Goal: Task Accomplishment & Management: Complete application form

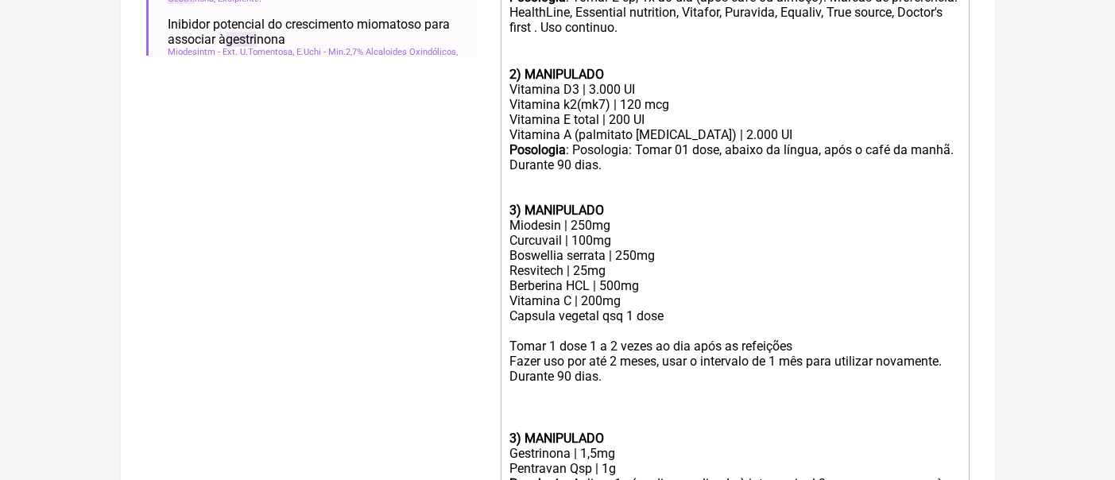
scroll to position [29, 0]
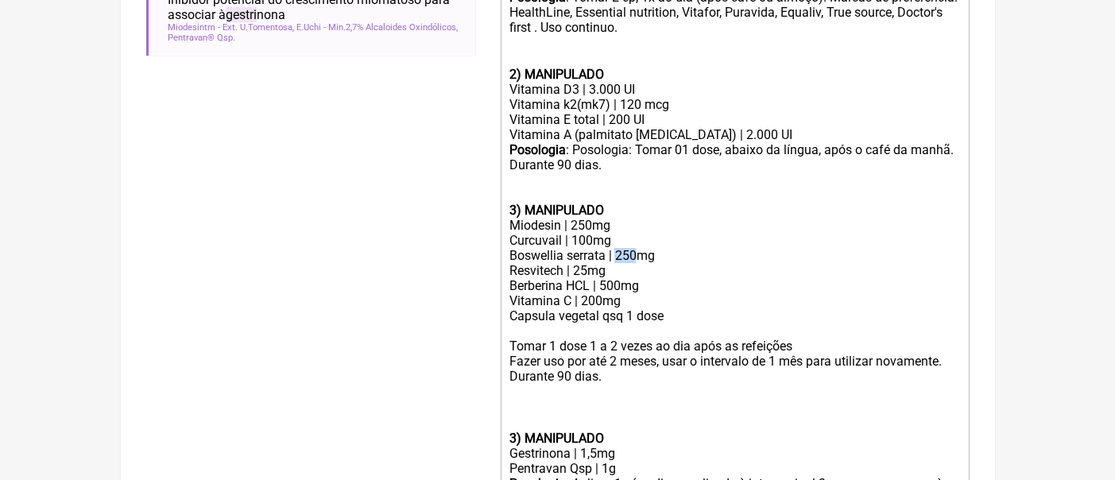
drag, startPoint x: 634, startPoint y: 275, endPoint x: 618, endPoint y: 277, distance: 16.1
click at [618, 277] on div "Boswellia serrata | 250mg Resvitech | 25mg Berberina HCL | 500mg Vitamina C | 2…" at bounding box center [735, 278] width 452 height 60
click at [642, 308] on div "Boswellia serrata | 300mg Resvitech | 25mg Berberina HCL | 500mg Vitamina C | 2…" at bounding box center [735, 278] width 452 height 60
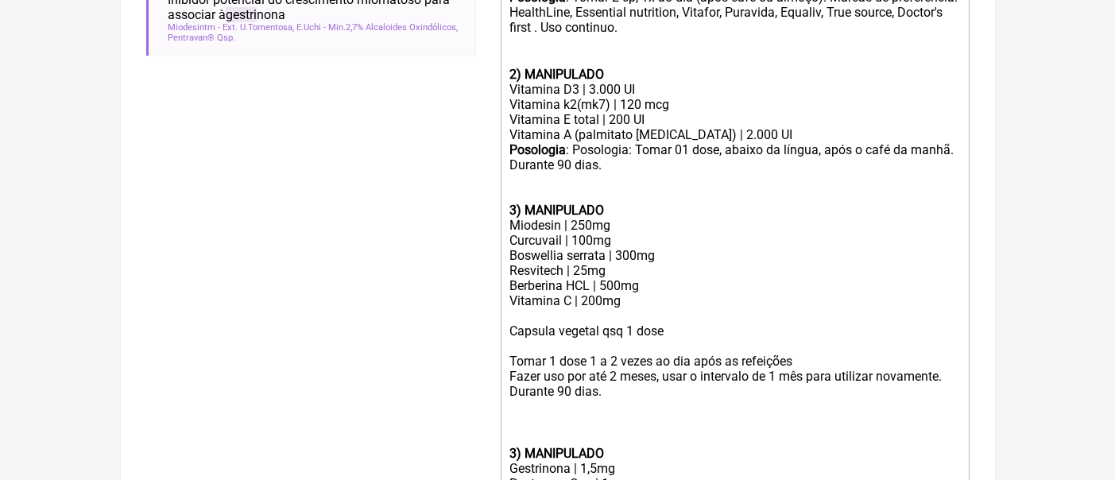
paste trix-editor "Urtiga dioica........ 125 mg"
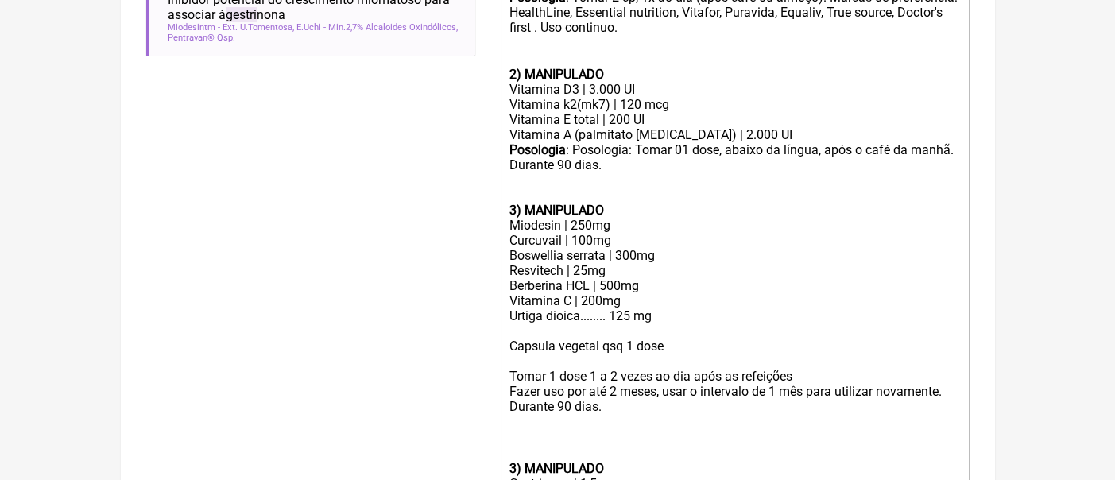
paste trix-editor "Extrato de alho envelhecido ( Ibero magistral) 600 mg"
drag, startPoint x: 612, startPoint y: 336, endPoint x: 581, endPoint y: 340, distance: 31.3
click at [581, 339] on div "Boswellia serrata | 300mg Resvitech | 25mg Berberina HCL | 500mg Vitamina C | 2…" at bounding box center [735, 293] width 452 height 91
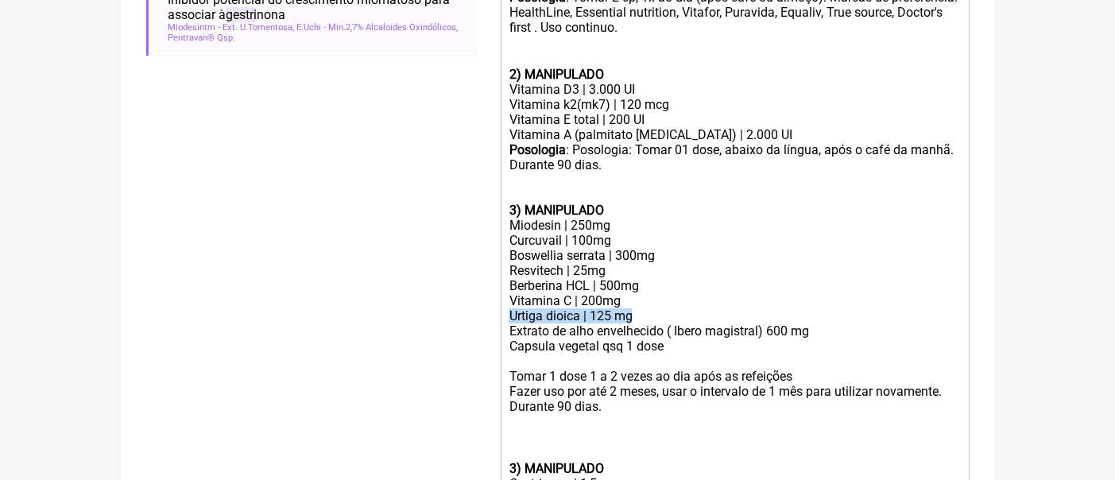
drag, startPoint x: 645, startPoint y: 339, endPoint x: 504, endPoint y: 336, distance: 140.7
click at [504, 336] on trix-editor "1) PRODUTO INDUSTRIAL Ômega 3 | 1000mg Posologia : Tomar 2 cp, 1x ao dia (após …" at bounding box center [735, 272] width 469 height 636
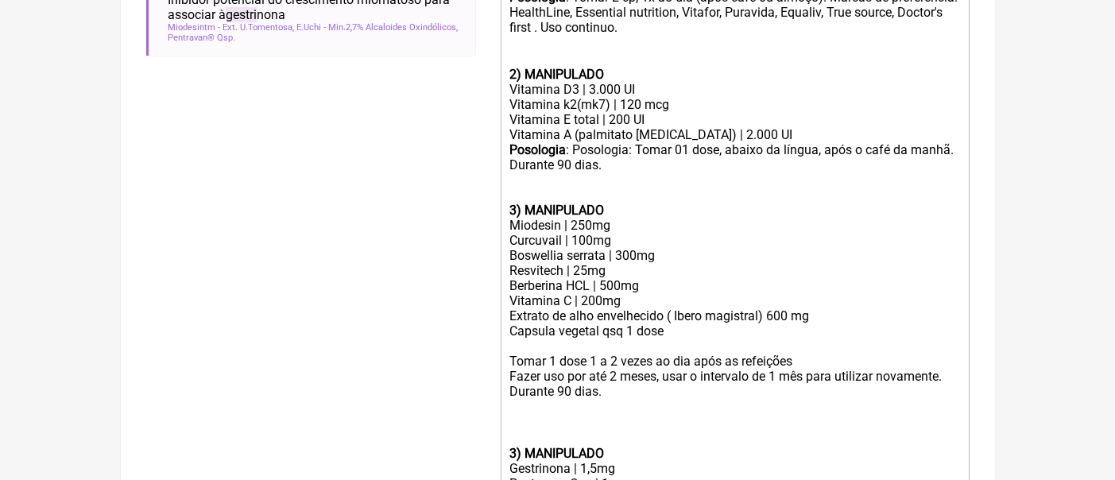
click at [631, 248] on div "Curcuvail | 100mg" at bounding box center [735, 240] width 452 height 15
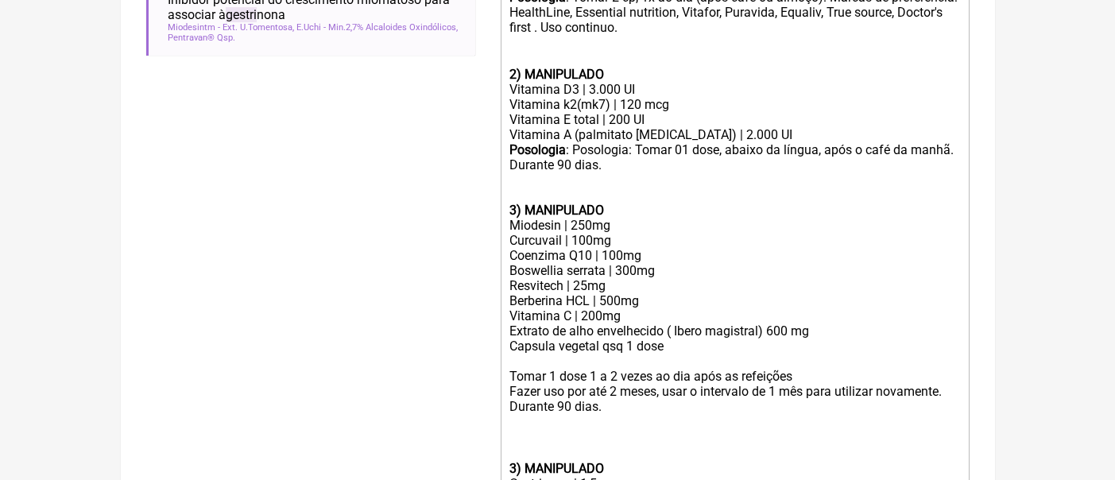
click at [766, 339] on div "Boswellia serrata | 300mg Resvitech | 25mg Berberina HCL | 500mg Vitamina C | 2…" at bounding box center [735, 301] width 452 height 76
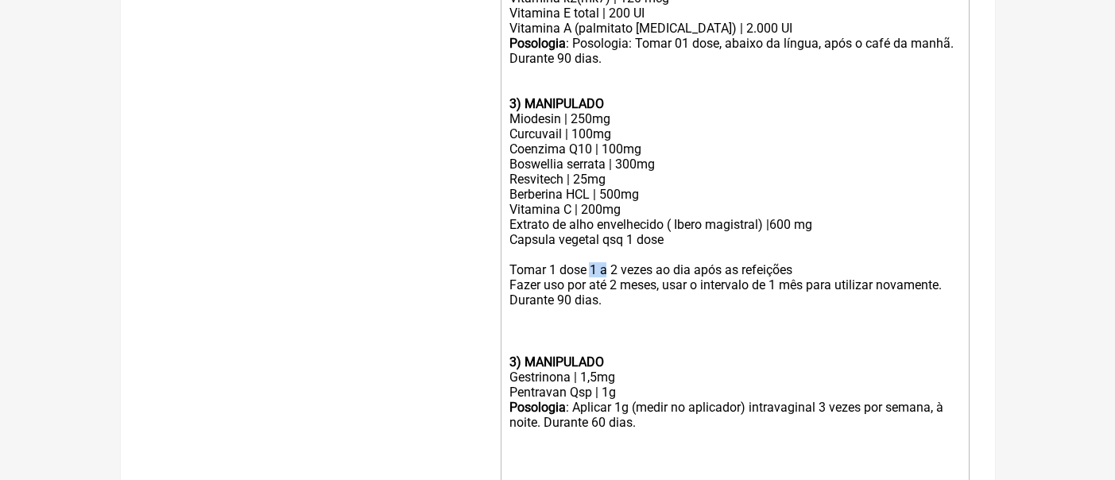
drag, startPoint x: 607, startPoint y: 291, endPoint x: 592, endPoint y: 289, distance: 14.5
click at [592, 277] on div "Tomar 1 dose 1 a 2 vezes ao dia após as refeições" at bounding box center [735, 269] width 452 height 15
type trix-editor "<lor><ipsumd>3) SITAMET CONSECTETU</adipis></eli><sed>Doeiu 3 | 1550te</inc><ut…"
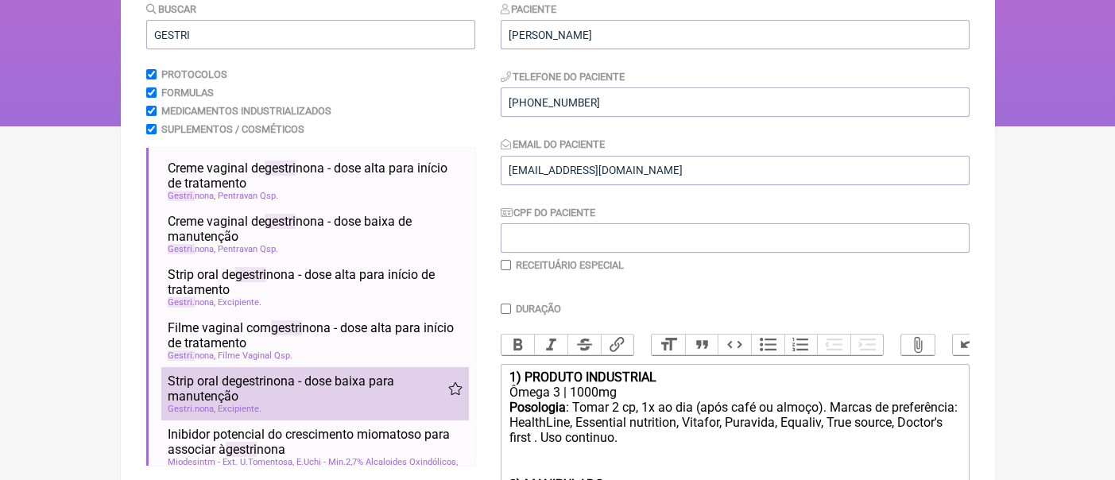
scroll to position [178, 0]
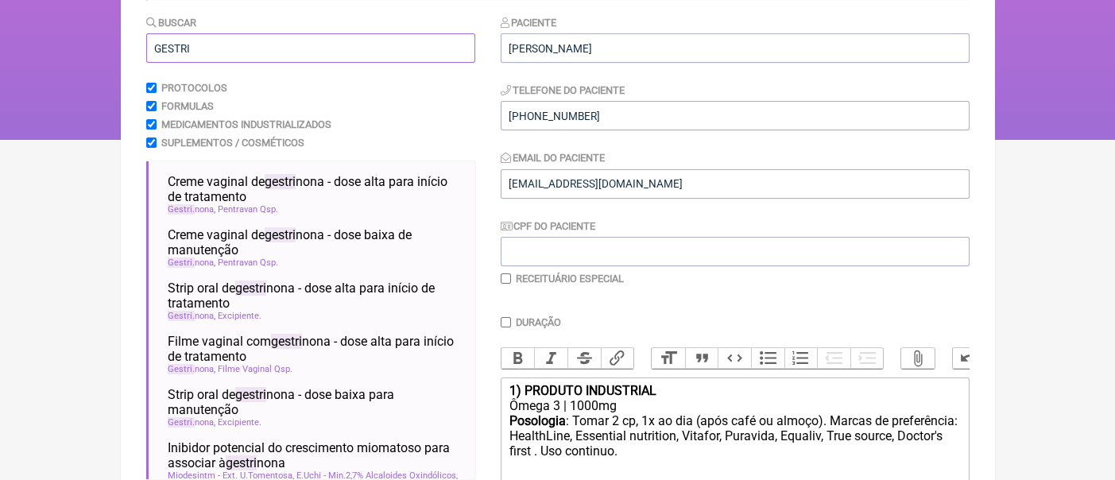
drag, startPoint x: 204, startPoint y: 49, endPoint x: 131, endPoint y: 49, distance: 73.1
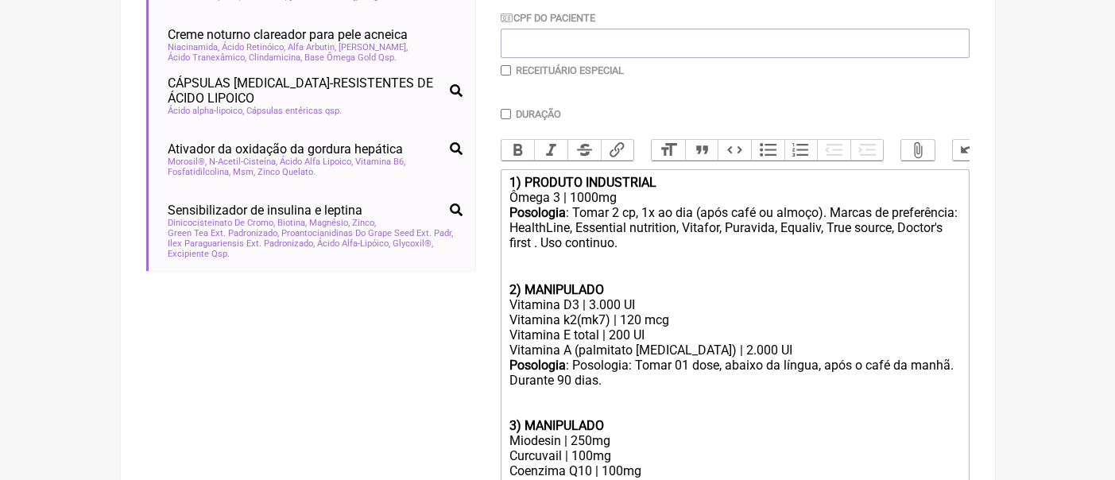
scroll to position [390, 0]
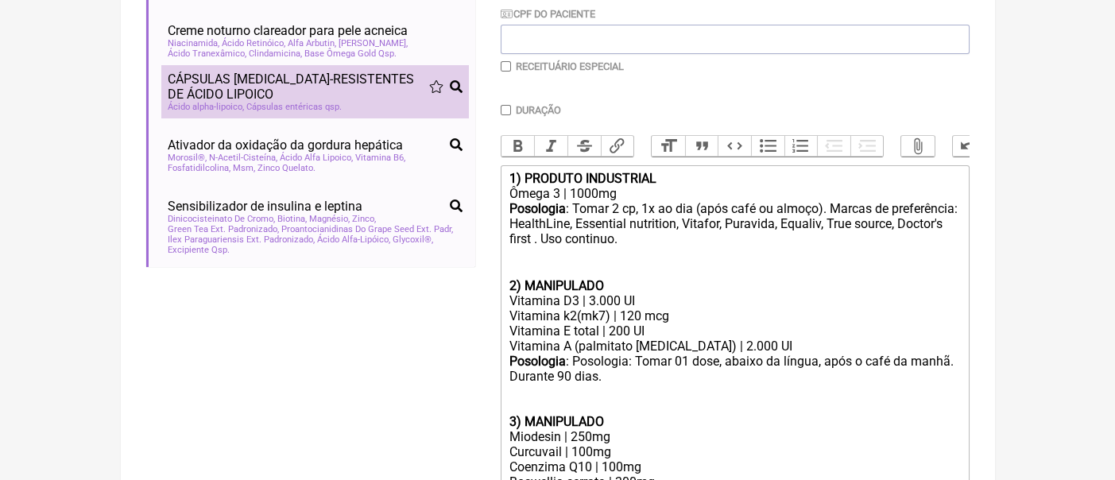
type input "acido al"
click at [300, 95] on span "CÁPSULAS [MEDICAL_DATA]-RESISTENTES DE ÁCIDO LIPOICO" at bounding box center [299, 87] width 262 height 30
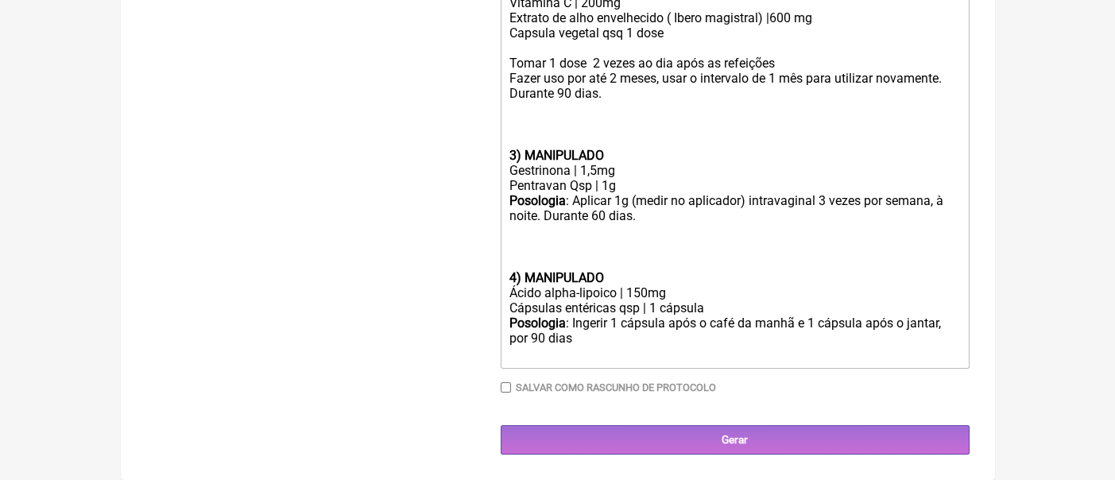
scroll to position [920, 0]
drag, startPoint x: 645, startPoint y: 315, endPoint x: 629, endPoint y: 312, distance: 16.2
click at [629, 300] on div "Ácido alpha-lipoico | 150mg" at bounding box center [735, 292] width 452 height 15
drag, startPoint x: 614, startPoint y: 330, endPoint x: 568, endPoint y: 326, distance: 47.1
click at [568, 316] on div "Cápsulas entéricas qsp | 1 cápsula" at bounding box center [735, 307] width 452 height 15
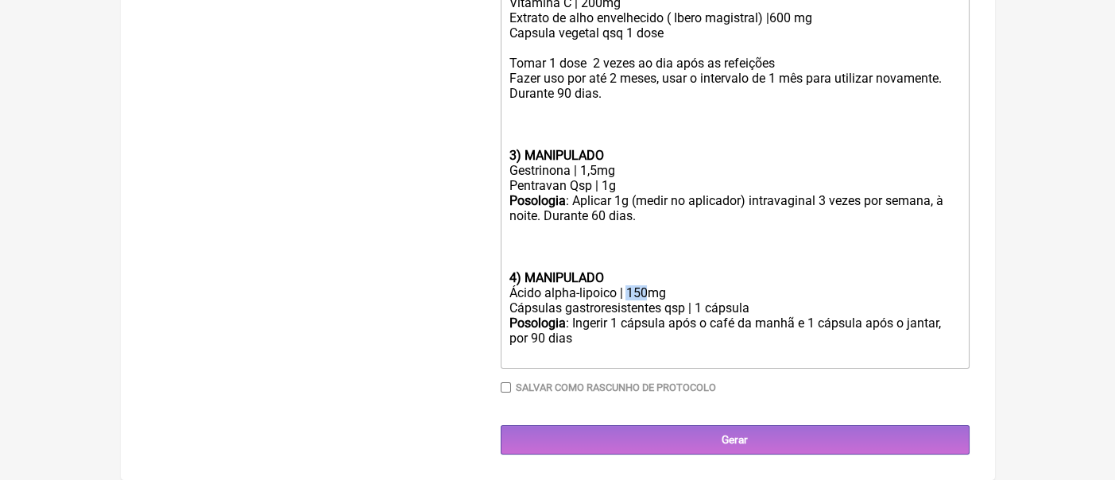
drag, startPoint x: 651, startPoint y: 311, endPoint x: 629, endPoint y: 312, distance: 22.3
click at [629, 300] on div "Ácido alpha-lipoico | 150mg" at bounding box center [735, 292] width 452 height 15
click at [681, 268] on div at bounding box center [735, 255] width 452 height 30
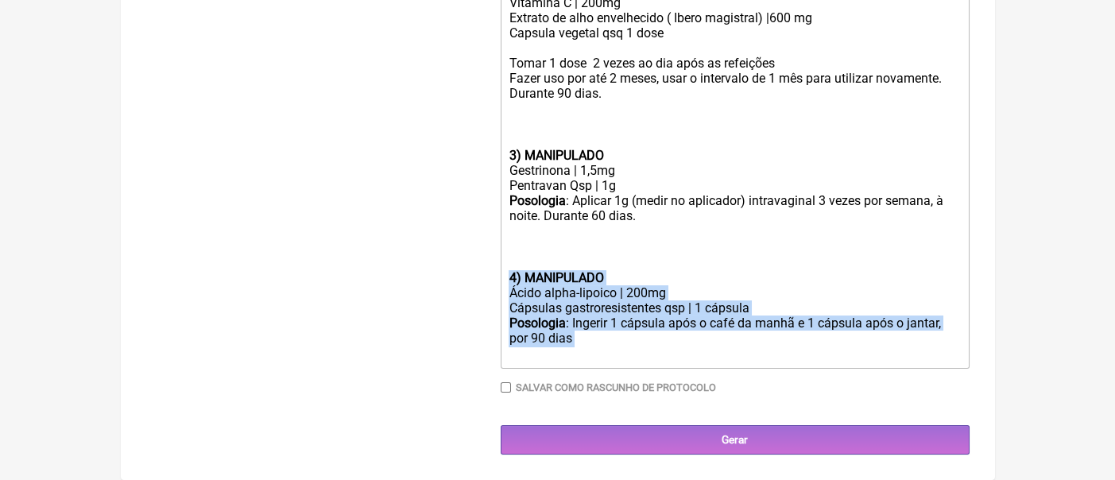
drag, startPoint x: 590, startPoint y: 360, endPoint x: 502, endPoint y: 302, distance: 105.6
click at [502, 302] on trix-editor "1) PRODUTO INDUSTRIAL Ômega 3 | 1000mg Posologia : Tomar 2 cp, 1x ao dia (após …" at bounding box center [735, 5] width 469 height 728
copy trix-editor "4) MANIPULADO Ácido alpha-lipoico | 200mg Cápsulas gastroresistentes qsp | 1 cá…"
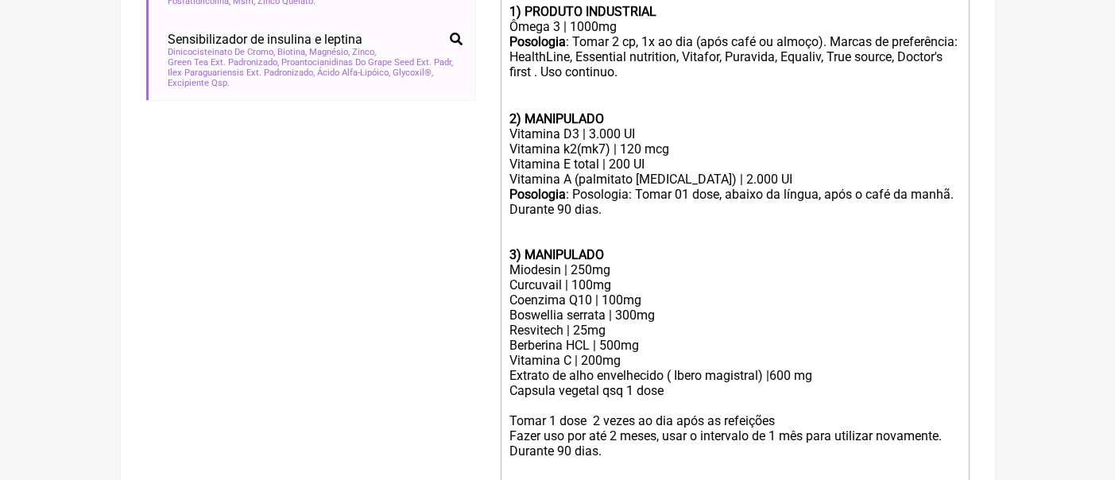
scroll to position [663, 0]
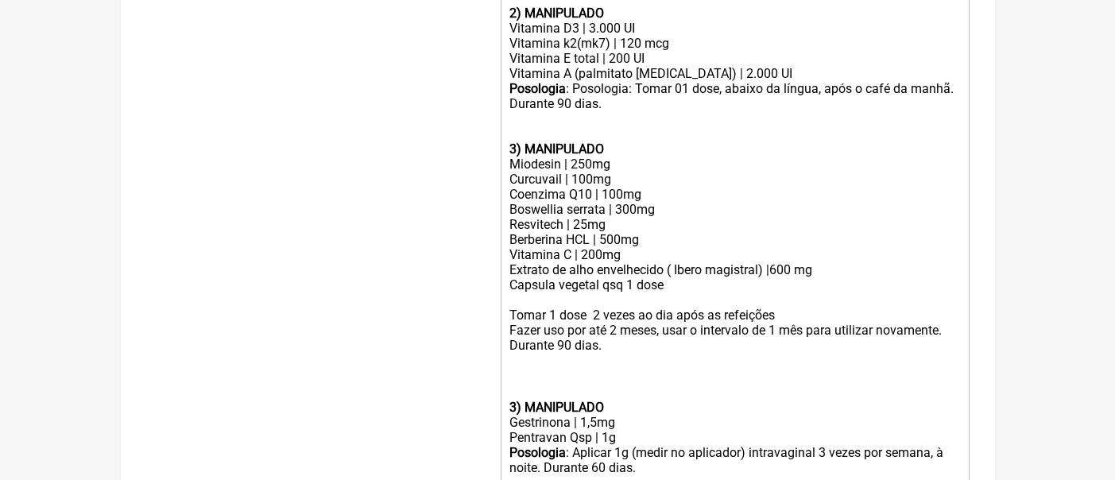
click at [541, 393] on div "Fazer uso por até 2 meses, usar o intervalo de 1 mês para utilizar novamente. D…" at bounding box center [735, 361] width 452 height 77
click at [517, 398] on div "Fazer uso por até 2 meses, usar o intervalo de 1 mês para utilizar novamente. D…" at bounding box center [735, 361] width 452 height 77
click at [508, 397] on trix-editor "1) PRODUTO INDUSTRIAL Ômega 3 | 1000mg Posologia : Tomar 2 cp, 1x ao dia (após …" at bounding box center [735, 226] width 469 height 666
paste trix-editor "<br><br><strong>4) MANIPULADO</strong></div><div>Ácido alpha-lipoico | 200mg</d…"
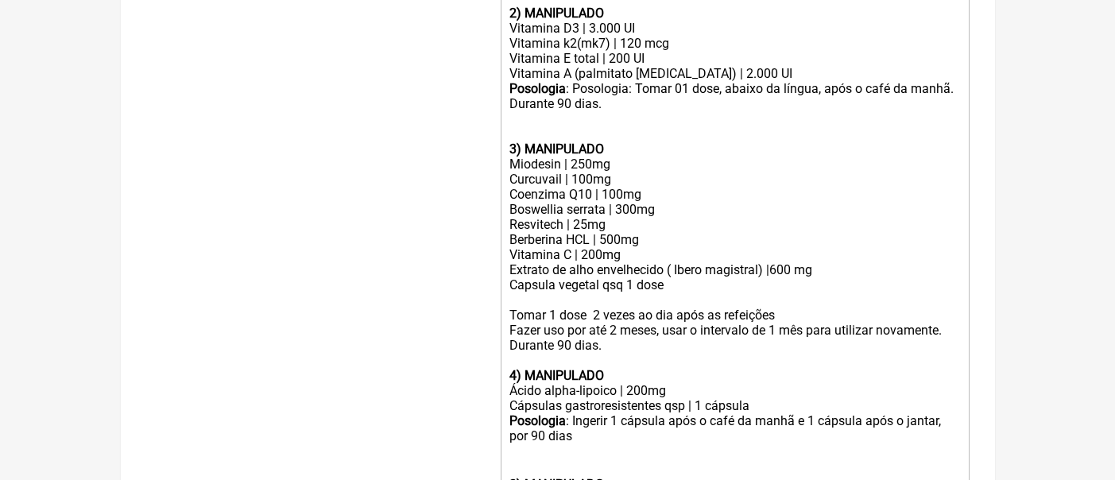
click at [626, 374] on div "Fazer uso por até 2 meses, usar o intervalo de 1 mês para utilizar novamente. D…" at bounding box center [735, 353] width 452 height 60
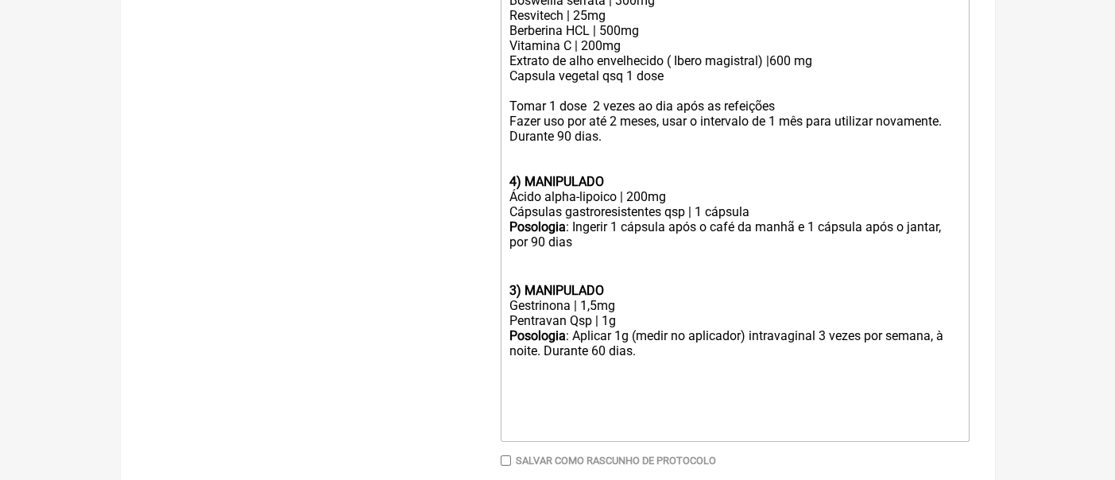
scroll to position [875, 0]
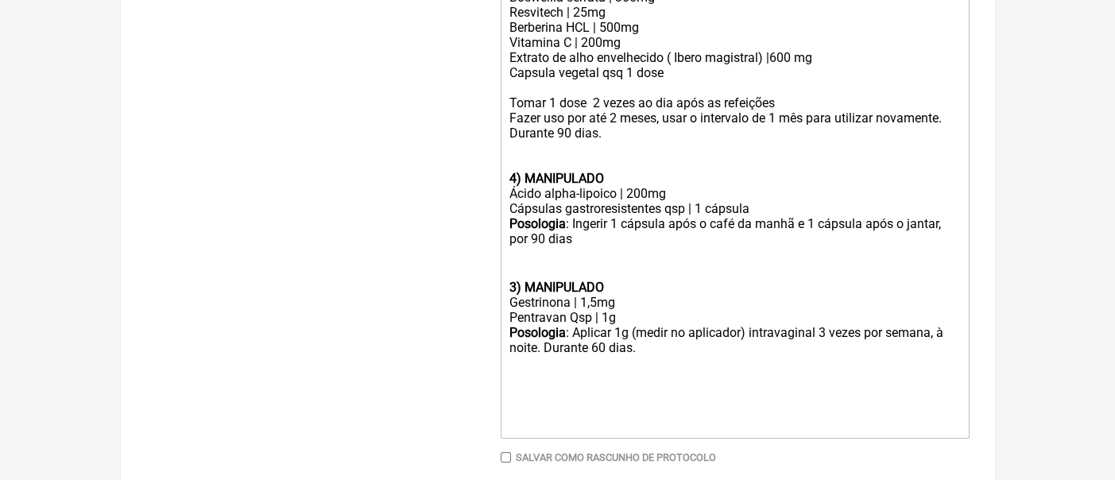
click at [516, 295] on strong "3) MANIPULADO" at bounding box center [556, 287] width 95 height 15
type trix-editor "<lor><ipsumd>3) SITAMET CONSECTETU</adipis></eli><sed>Doeiu 3 | 1550te</inc><ut…"
drag, startPoint x: 515, startPoint y: 312, endPoint x: 501, endPoint y: 306, distance: 15.4
click at [502, 307] on trix-editor "1) PRODUTO INDUSTRIAL Ômega 3 | 1000mg Posologia : Tomar 2 cp, 1x ao dia (após …" at bounding box center [735, 59] width 469 height 758
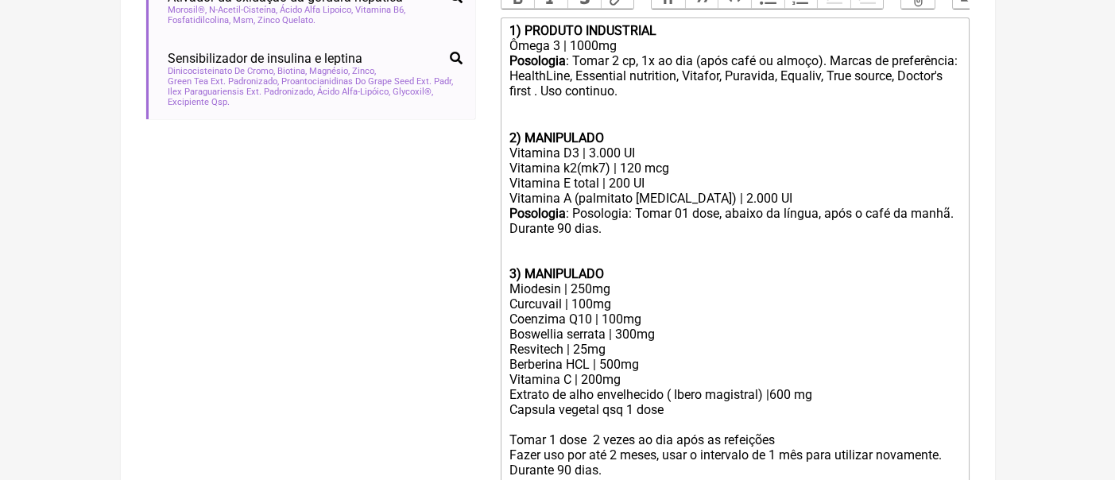
scroll to position [345, 0]
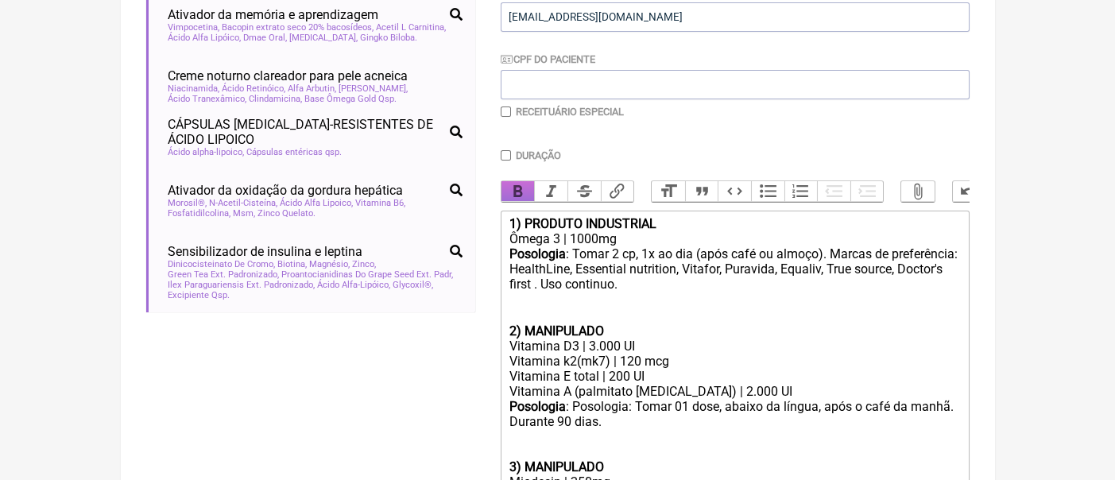
click at [521, 191] on button "Bold" at bounding box center [518, 191] width 33 height 21
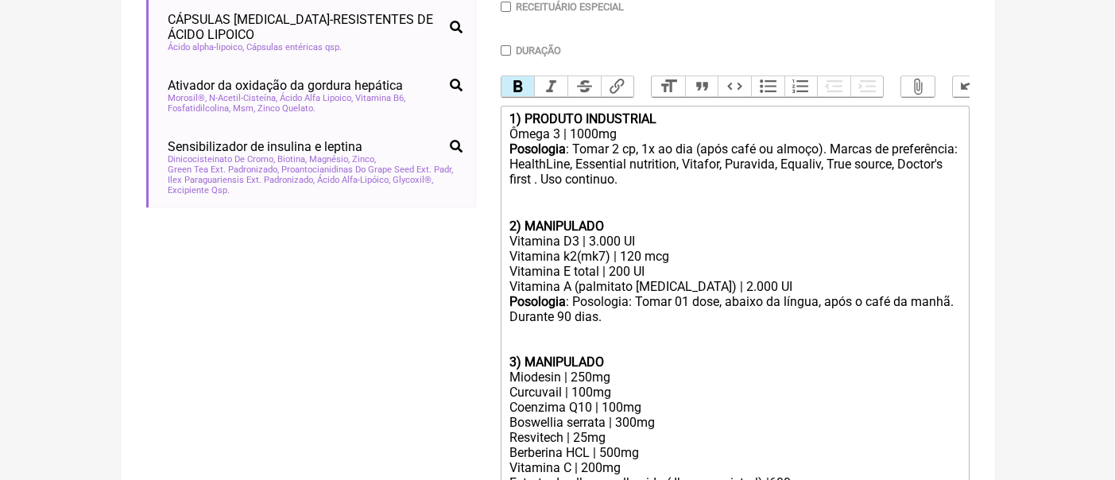
scroll to position [875, 0]
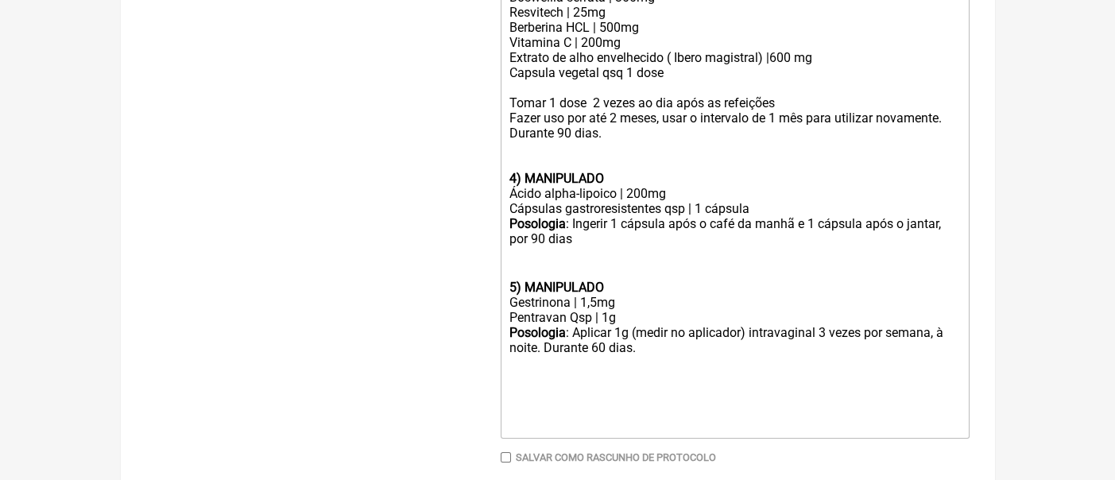
click at [630, 280] on div "ㅤ" at bounding box center [735, 264] width 452 height 32
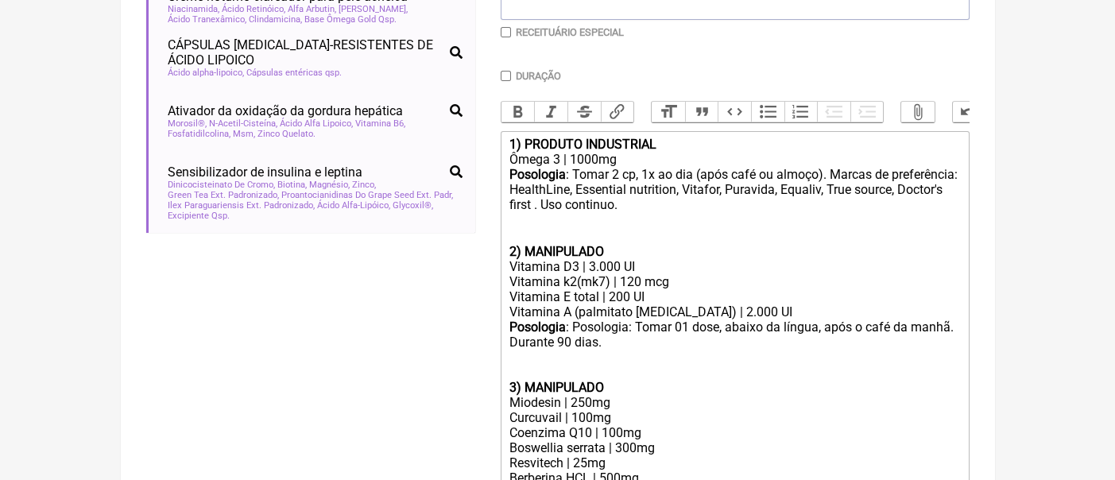
scroll to position [452, 0]
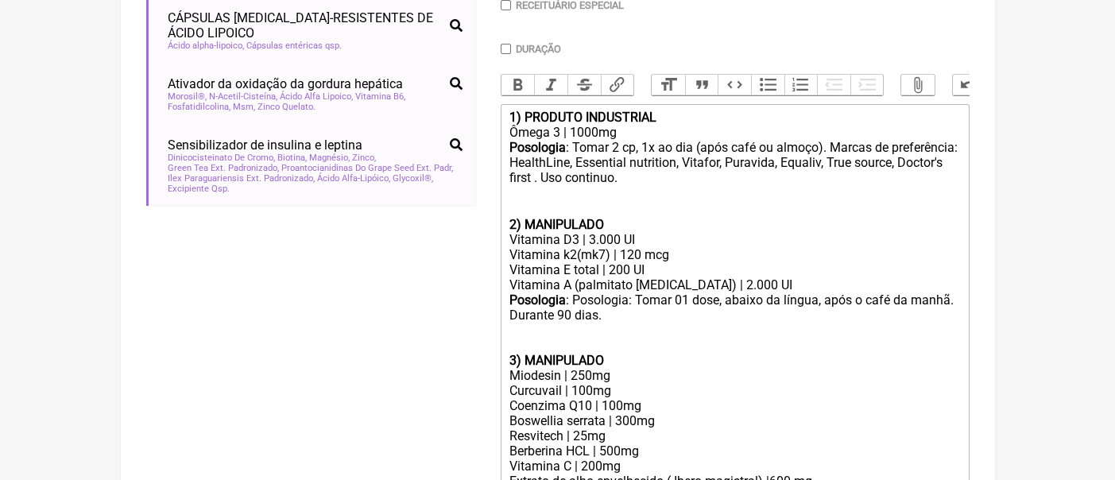
click at [646, 200] on div "Posologia : Tomar 2 cp, 1x ao dia (após café ou almoço). Marcas de preferência:…" at bounding box center [735, 178] width 452 height 77
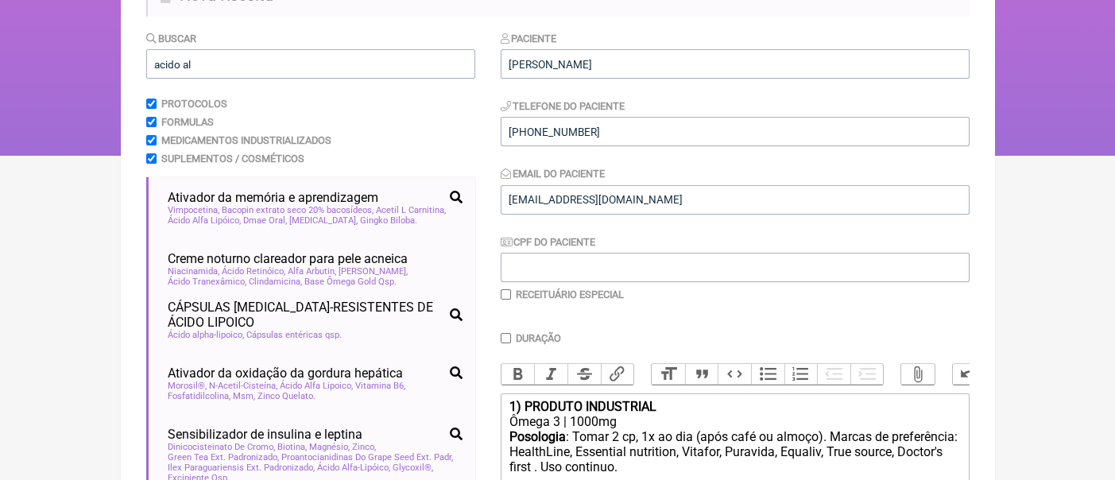
scroll to position [134, 0]
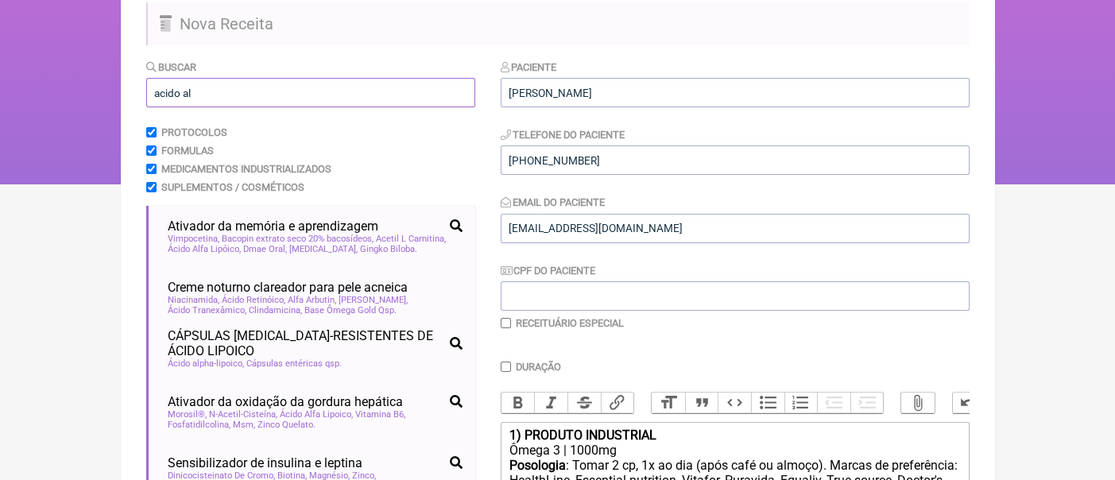
drag, startPoint x: 256, startPoint y: 91, endPoint x: 122, endPoint y: 87, distance: 133.6
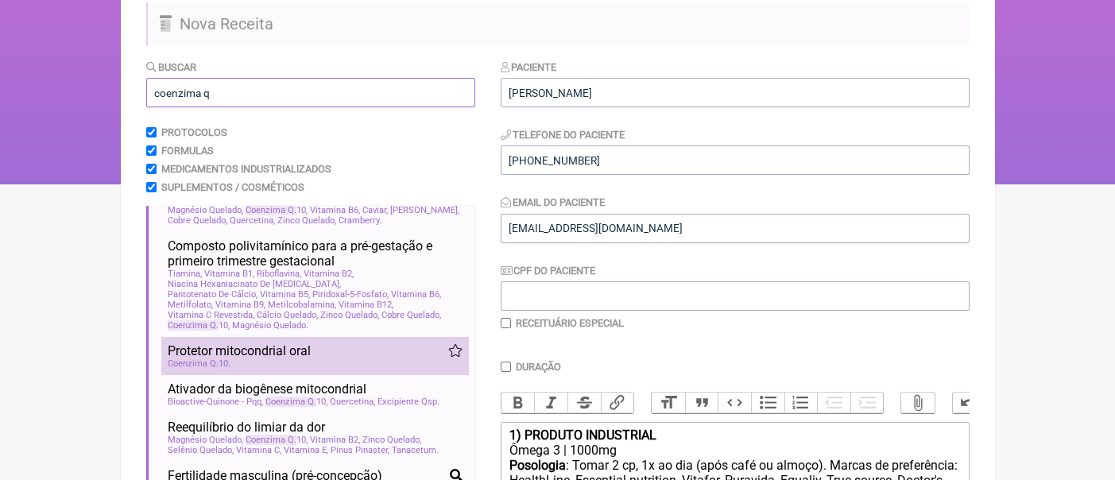
scroll to position [0, 0]
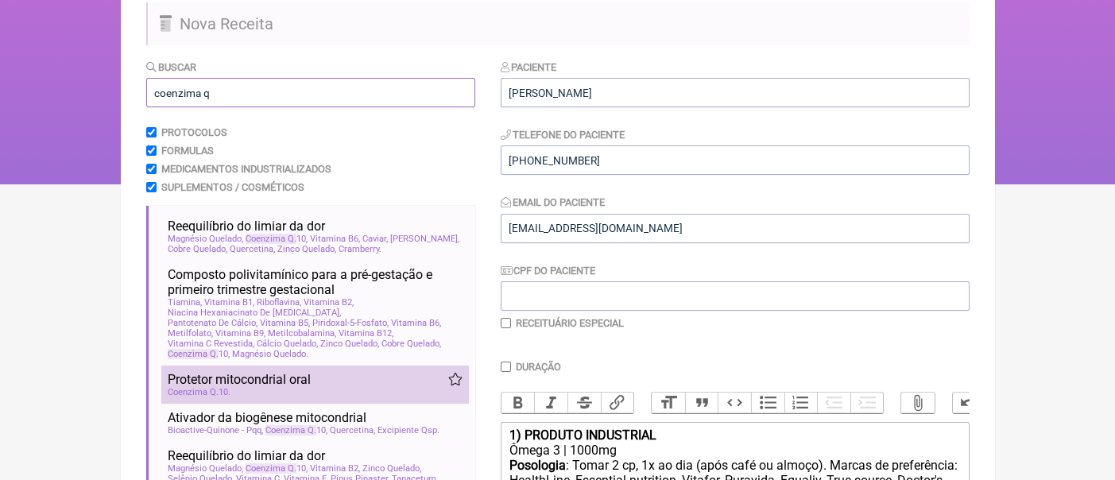
type input "coenzima q"
click at [271, 378] on span "Protetor mitocondrial oral" at bounding box center [239, 379] width 143 height 15
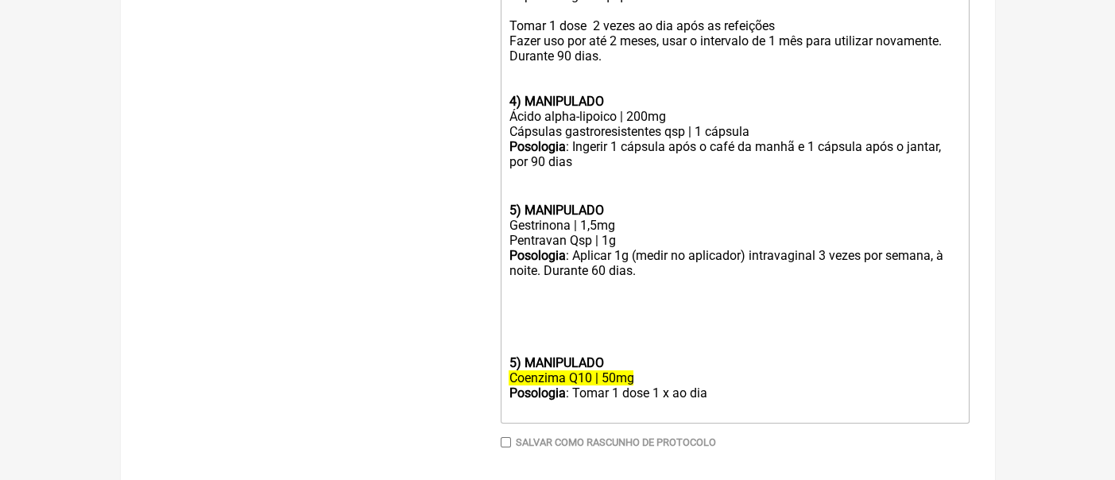
scroll to position [1031, 0]
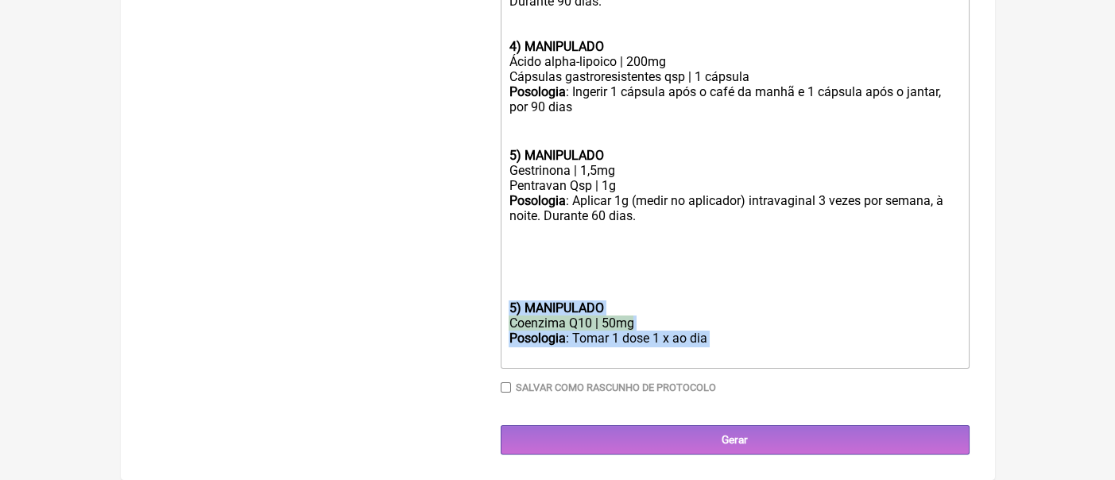
drag, startPoint x: 730, startPoint y: 343, endPoint x: 506, endPoint y: 309, distance: 225.8
copy trix-editor "5) MANIPULADO Coenzima Q10 | 50mg Posologia : Tomar 1 dose 1 x ao dia ㅤ"
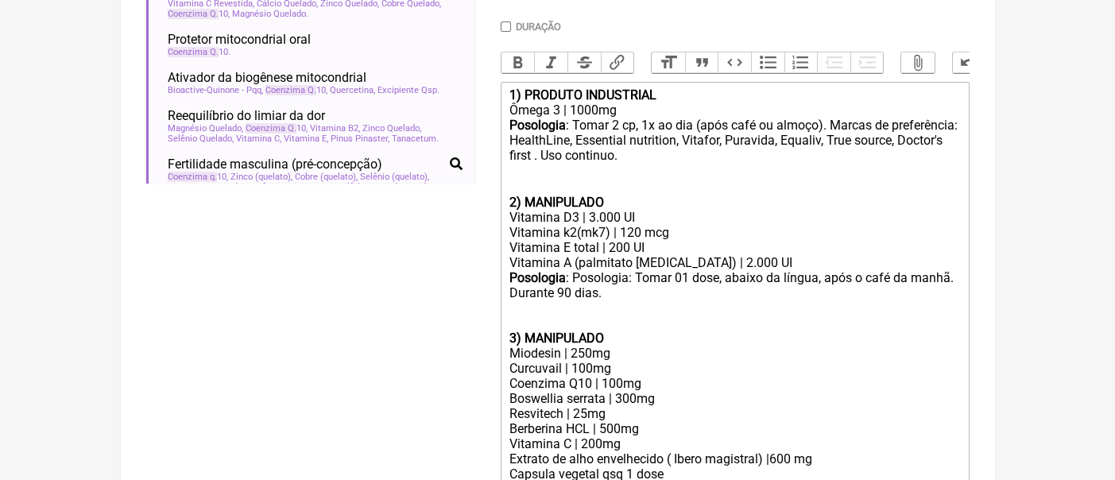
scroll to position [469, 0]
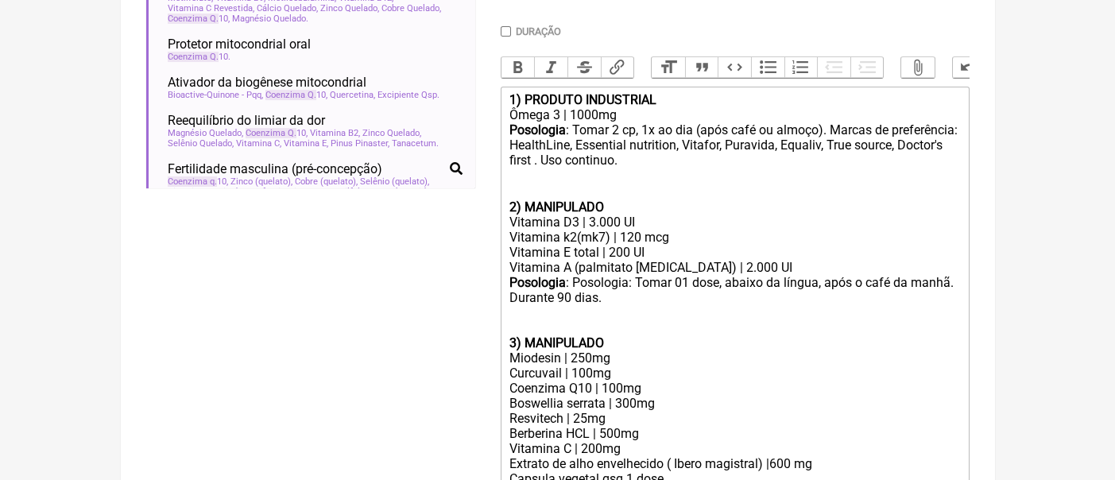
click at [657, 192] on div "Posologia : Tomar 2 cp, 1x ao dia (após café ou almoço). Marcas de preferência:…" at bounding box center [735, 160] width 452 height 77
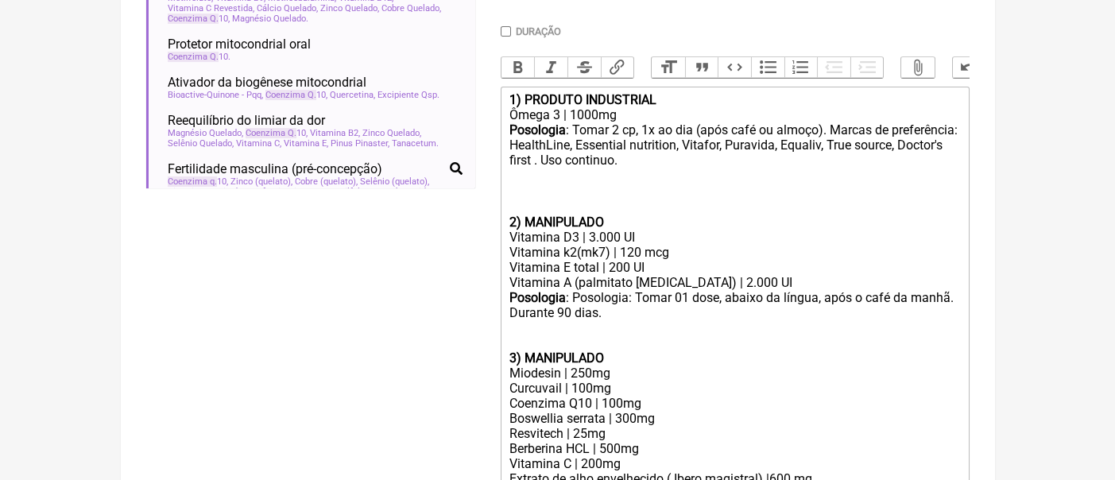
paste trix-editor "strong>5) MANIPULADO</strong></div><div><del>Coenzima Q10 | 50mg</del></div><di…"
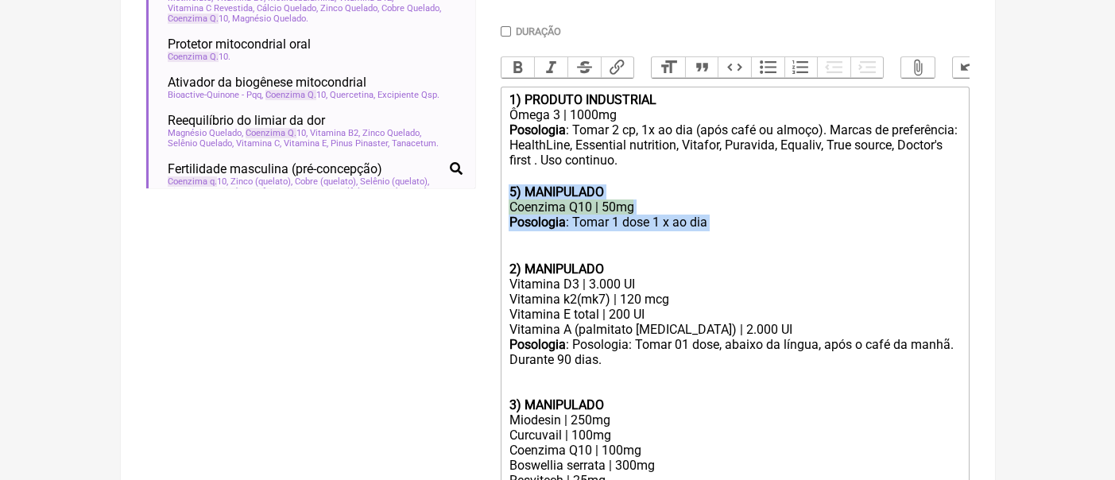
drag, startPoint x: 741, startPoint y: 238, endPoint x: 498, endPoint y: 205, distance: 244.7
click at [498, 205] on form "Buscar coenzima q Protocolos Formulas Medicamentos Industrializados Suplementos…" at bounding box center [558, 373] width 824 height 1300
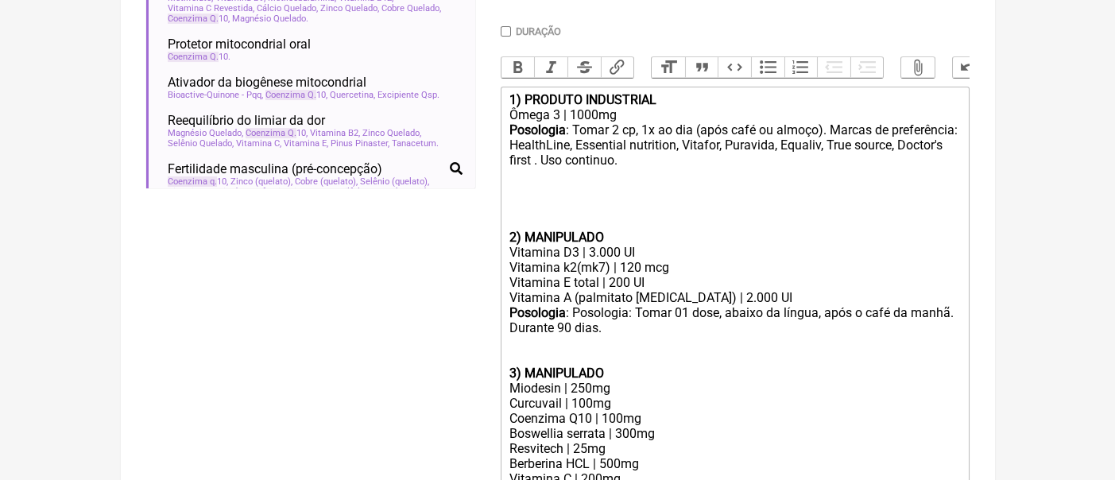
paste trix-editor "<lor><ipsumd>9) SITAMET CONSECTETU</adipis></eli><sed>Doeiu 2 | 6859te</inc><ut…"
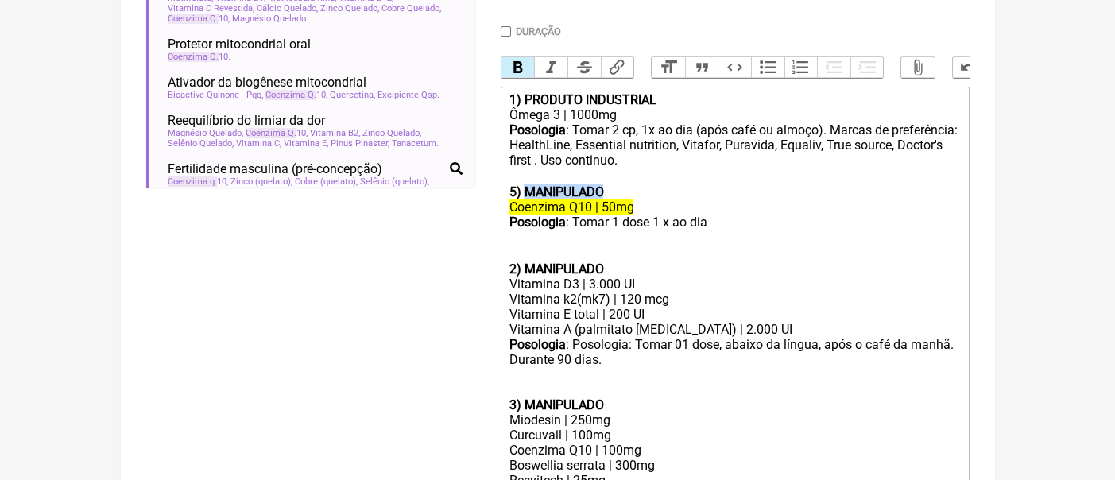
drag, startPoint x: 618, startPoint y: 208, endPoint x: 522, endPoint y: 202, distance: 95.6
click at [522, 200] on div "Posologia : Tomar 2 cp, 1x ao dia (após café ou almoço). Marcas de preferência:…" at bounding box center [735, 160] width 452 height 77
click at [581, 215] on del "Coenzima Q10 | 50mg" at bounding box center [571, 207] width 125 height 15
click at [638, 215] on div "Coenzima Q10 | 50mg" at bounding box center [735, 207] width 452 height 15
drag, startPoint x: 618, startPoint y: 223, endPoint x: 604, endPoint y: 225, distance: 13.6
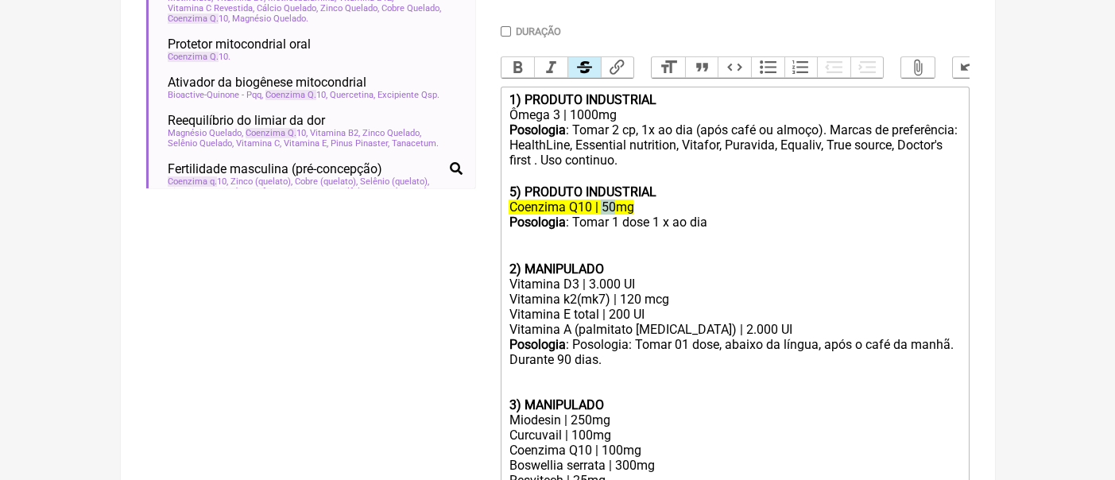
click at [604, 215] on del "Coenzima Q10 | 50mg" at bounding box center [571, 207] width 125 height 15
drag, startPoint x: 663, startPoint y: 231, endPoint x: 494, endPoint y: 230, distance: 168.5
click at [494, 230] on form "Buscar coenzima q Protocolos Formulas Medicamentos Industrializados Suplementos…" at bounding box center [558, 373] width 824 height 1300
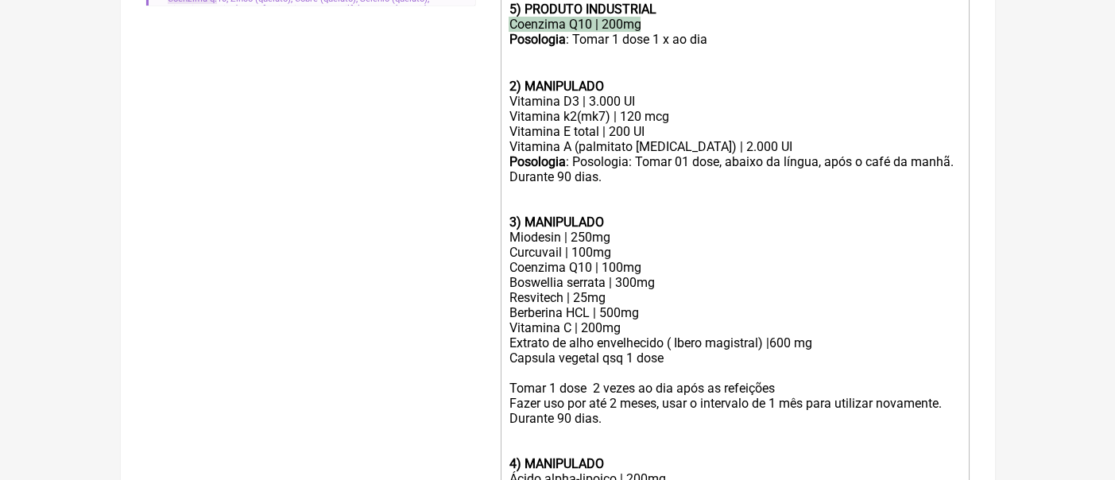
scroll to position [681, 0]
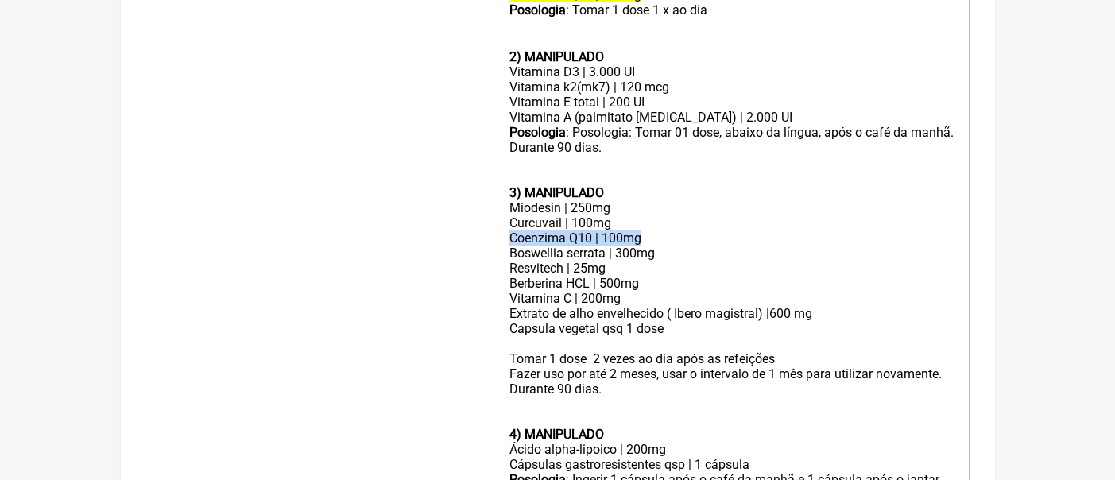
drag, startPoint x: 650, startPoint y: 265, endPoint x: 490, endPoint y: 261, distance: 160.6
click at [490, 261] on form "Buscar coenzima q Protocolos Formulas Medicamentos Industrializados Suplementos…" at bounding box center [558, 161] width 824 height 1300
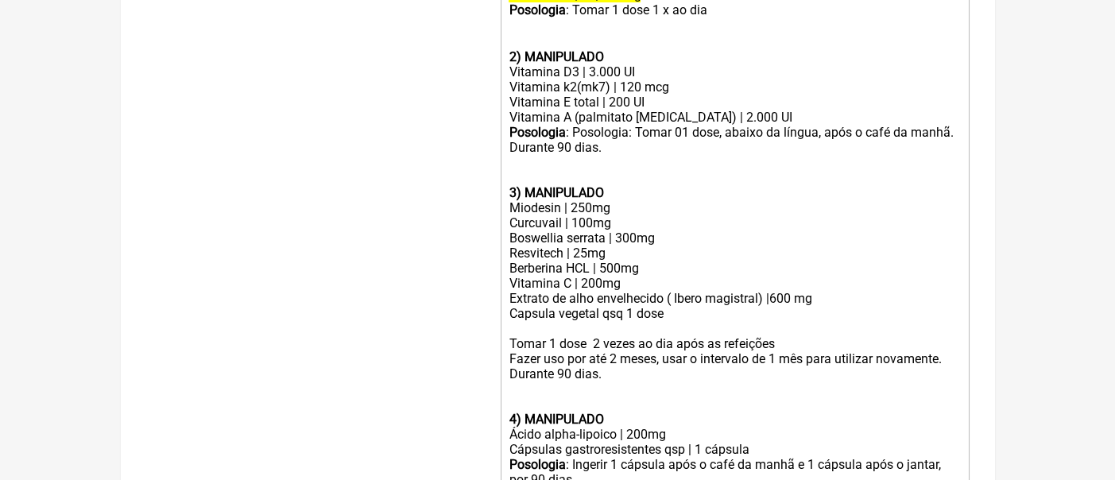
click at [718, 215] on div "Posologia : Posologia: Tomar 01 dose, abaixo da língua, após o café da manhã. D…" at bounding box center [735, 170] width 452 height 91
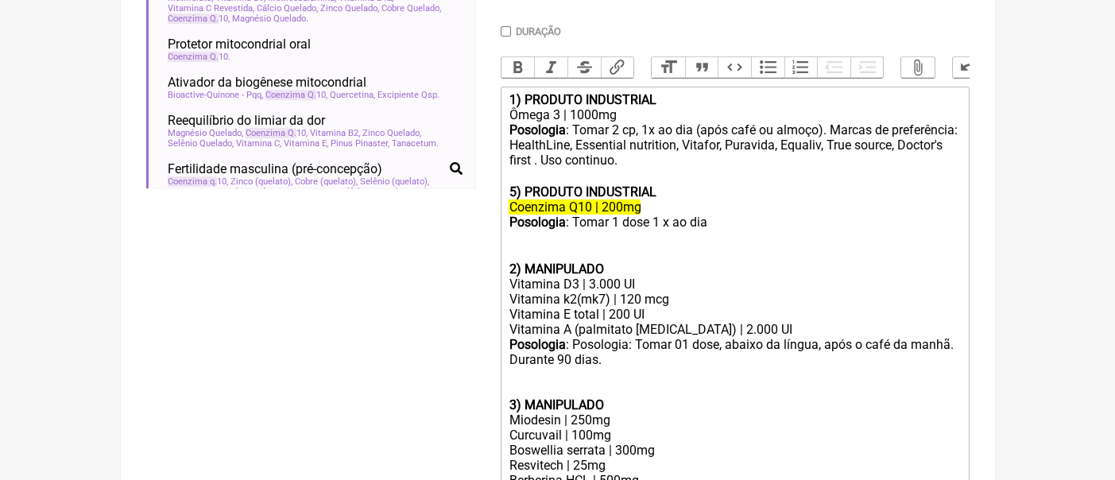
click at [636, 215] on del "Coenzima Q10 | 200mg" at bounding box center [575, 207] width 132 height 15
click at [681, 215] on div "Coenzima Q10 | 200mg" at bounding box center [735, 207] width 452 height 15
click at [665, 215] on div "Coenzima Q10 | 200mg" at bounding box center [735, 207] width 452 height 15
click at [720, 231] on div "Posologia : Tomar 1 dose 1 x ao dia ㅤ" at bounding box center [735, 223] width 452 height 17
click at [705, 231] on div "Posologia : Tomar 1 dose 1 x ao dia ㅤ" at bounding box center [735, 223] width 452 height 17
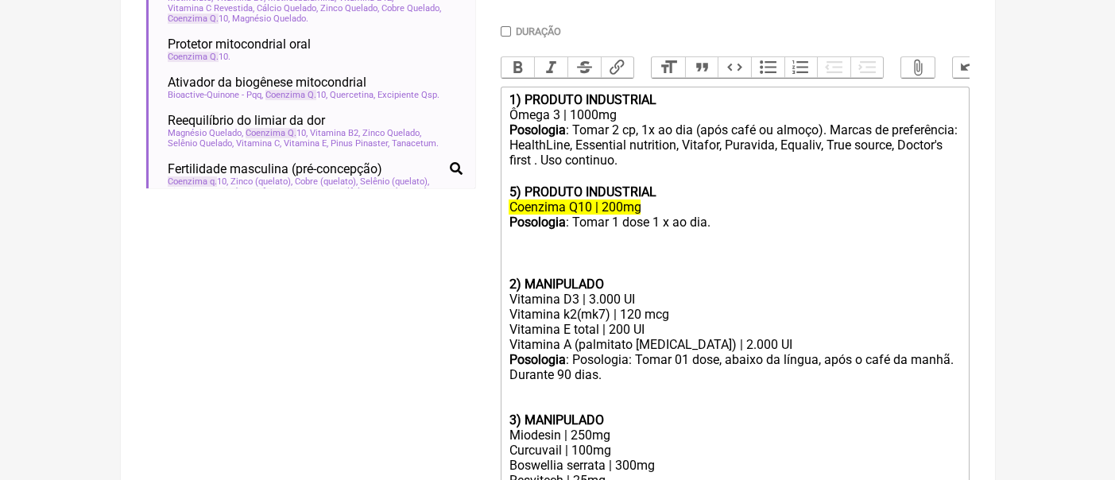
click at [684, 215] on div "Coenzima Q10 | 200mg" at bounding box center [735, 207] width 452 height 15
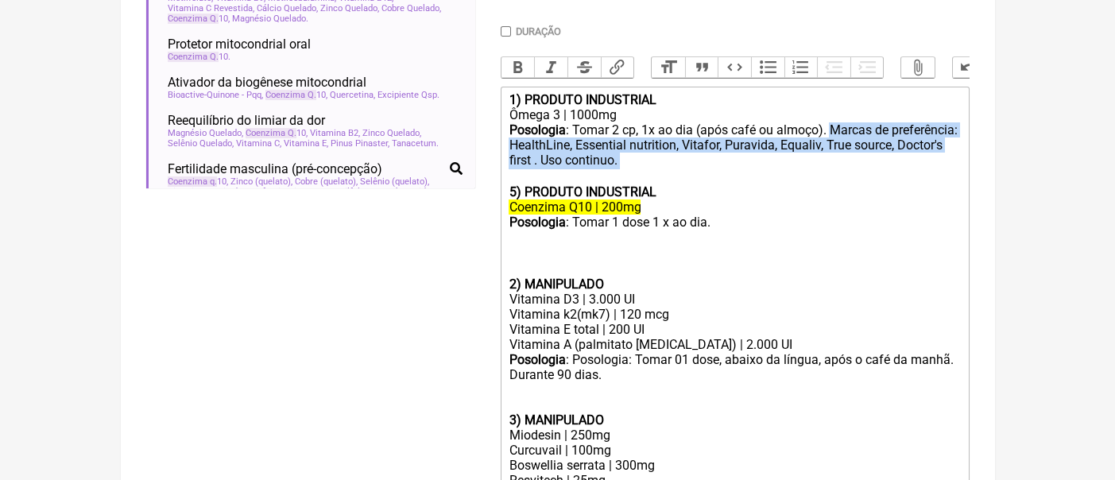
drag, startPoint x: 830, startPoint y: 145, endPoint x: 856, endPoint y: 172, distance: 38.2
click at [856, 172] on div "Posologia : Tomar 2 cp, 1x ao dia (após café ou almoço). Marcas de preferência:…" at bounding box center [735, 160] width 452 height 77
copy div "Marcas de preferência: HealthLine, Essential nutrition, Vitafor, Puravida, Equa…"
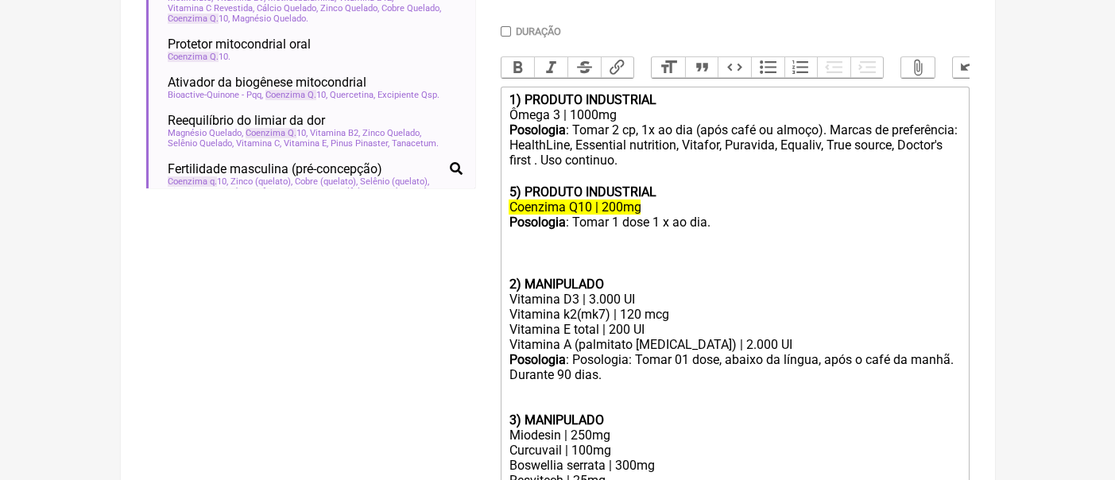
click at [772, 246] on div "Posologia : Tomar 1 dose 1 x ao dia. ㅤ" at bounding box center [735, 231] width 452 height 32
click at [763, 239] on div "Posologia : Tomar 1 dose 1 x ao dia. ㅤ" at bounding box center [735, 231] width 452 height 32
paste trix-editor "Marcas de preferência: HealthLine, Essential nutrition, Vitafor, Puravida, Equa…"
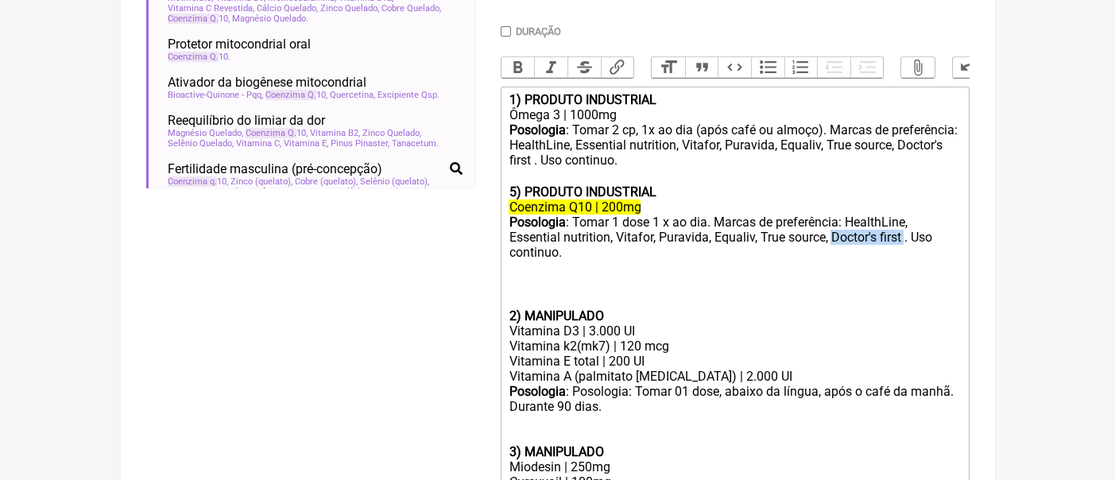
drag, startPoint x: 905, startPoint y: 255, endPoint x: 833, endPoint y: 257, distance: 71.6
click at [833, 257] on div "Posologia : Tomar 1 dose 1 x ao dia. Marcas de preferência: HealthLine, Essenti…" at bounding box center [735, 247] width 452 height 64
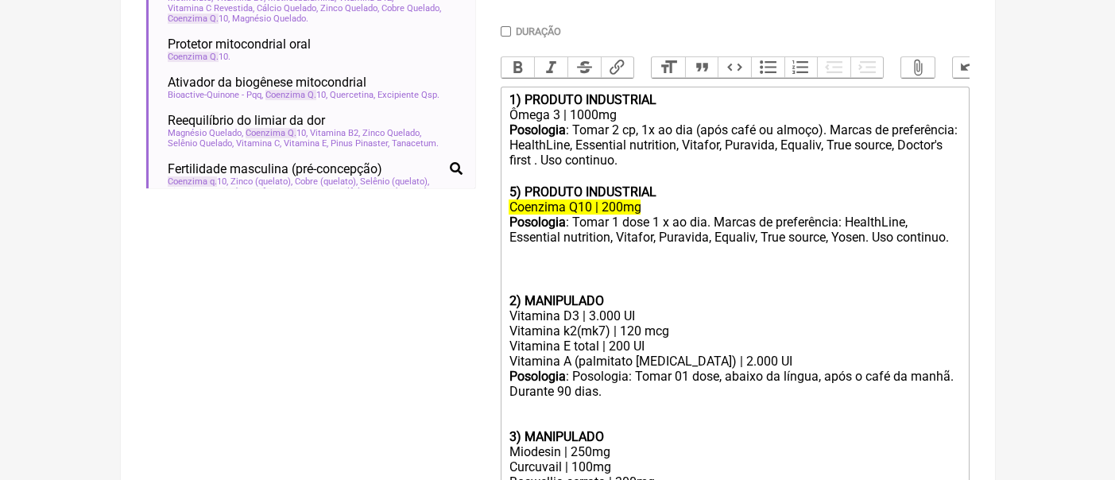
click at [830, 293] on div at bounding box center [735, 278] width 452 height 30
drag, startPoint x: 913, startPoint y: 241, endPoint x: 844, endPoint y: 239, distance: 69.2
click at [844, 239] on div "Posologia : Tomar 1 dose 1 x ao dia. Marcas de preferência: HealthLine, Essenti…" at bounding box center [735, 239] width 452 height 48
click at [517, 200] on strong "5) PRODUTO INDUSTRIAL" at bounding box center [582, 191] width 147 height 15
drag, startPoint x: 517, startPoint y: 209, endPoint x: 509, endPoint y: 210, distance: 8.8
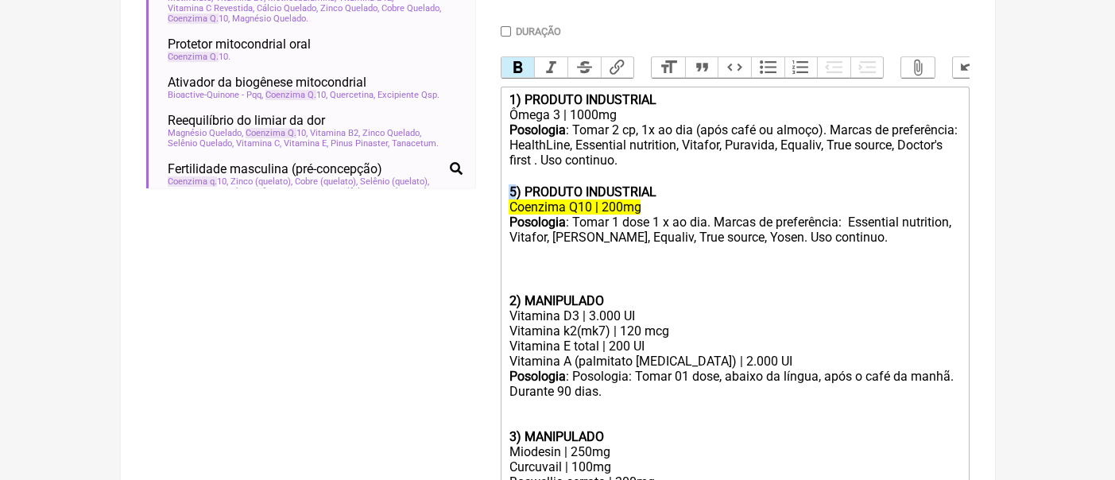
click at [509, 200] on strong "5) PRODUTO INDUSTRIAL" at bounding box center [582, 191] width 147 height 15
click at [812, 257] on div "Posologia : Tomar 1 dose 1 x ao dia. Marcas de preferência: Essential nutrition…" at bounding box center [735, 239] width 452 height 48
click at [882, 258] on div "Posologia : Tomar 1 dose 1 x ao dia. Marcas de preferência: Essential nutrition…" at bounding box center [735, 239] width 452 height 48
click at [758, 257] on div "Posologia : Tomar 1 dose 1 x ao dia. Marcas de preferência: Essential nutrition…" at bounding box center [735, 239] width 452 height 48
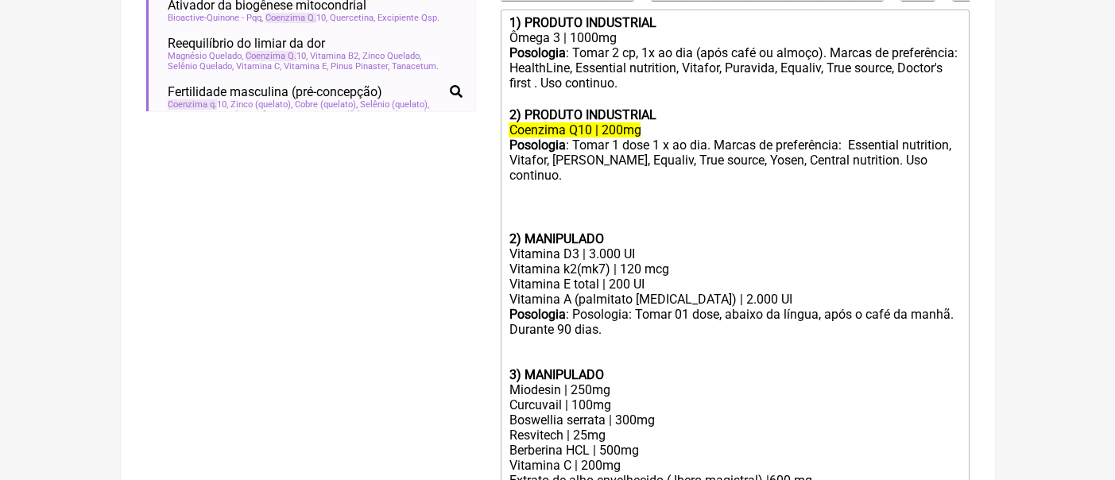
scroll to position [575, 0]
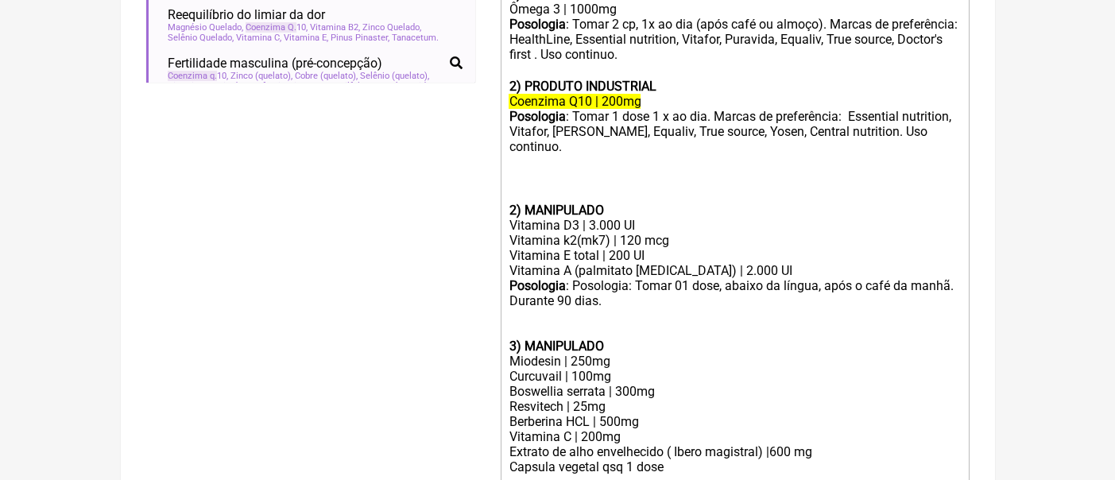
click at [510, 188] on div at bounding box center [735, 187] width 452 height 30
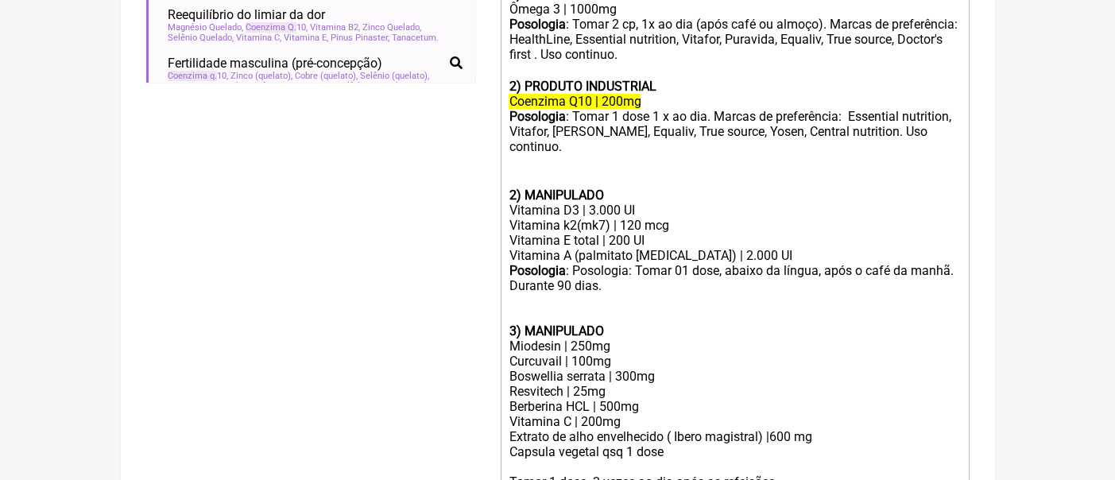
type trix-editor "<lor><ipsumd>8) SITAMET CONSECTETU</adipis></eli><sed>Doeiu 4 | 7086te</inc><ut…"
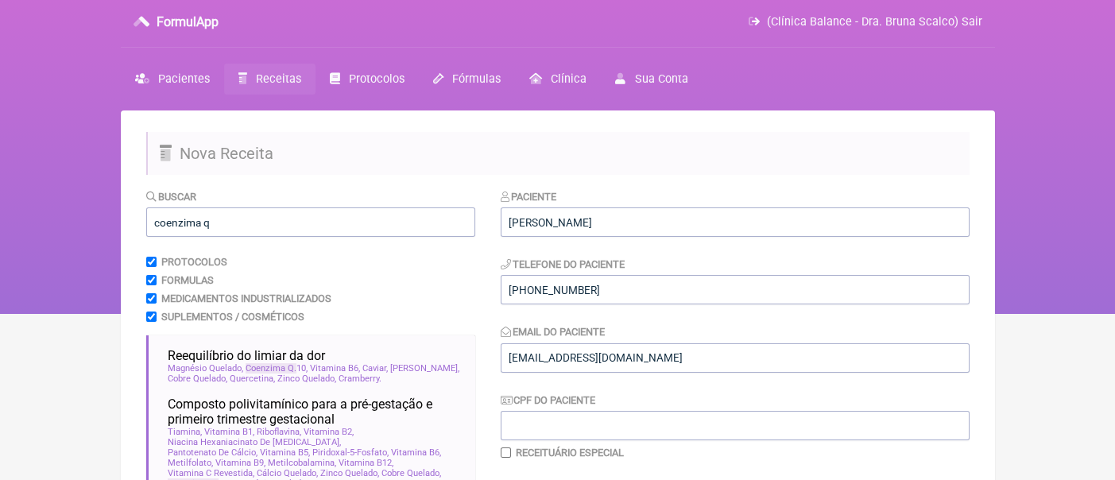
scroll to position [2, 0]
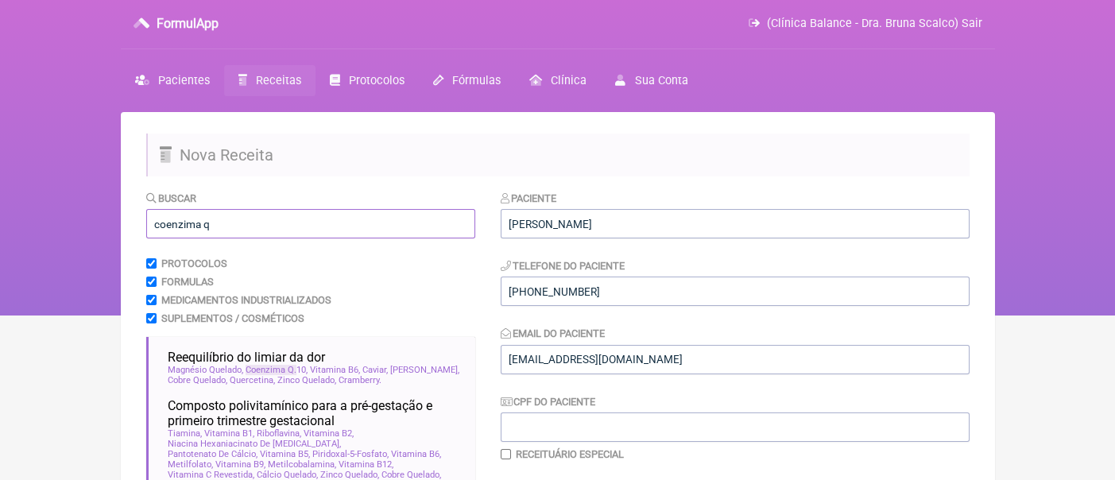
drag, startPoint x: 228, startPoint y: 223, endPoint x: 151, endPoint y: 223, distance: 77.1
click at [151, 223] on input "coenzima q" at bounding box center [310, 223] width 329 height 29
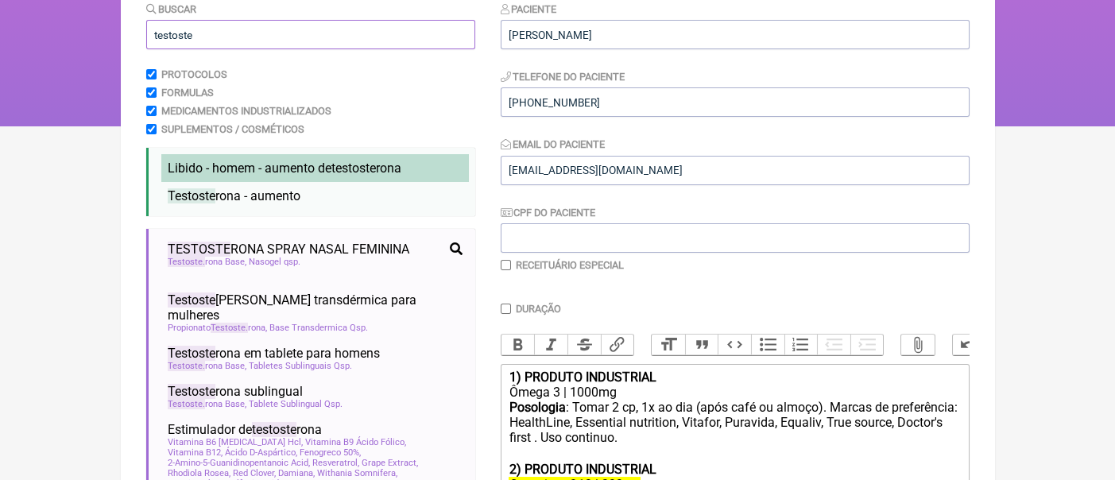
scroll to position [215, 0]
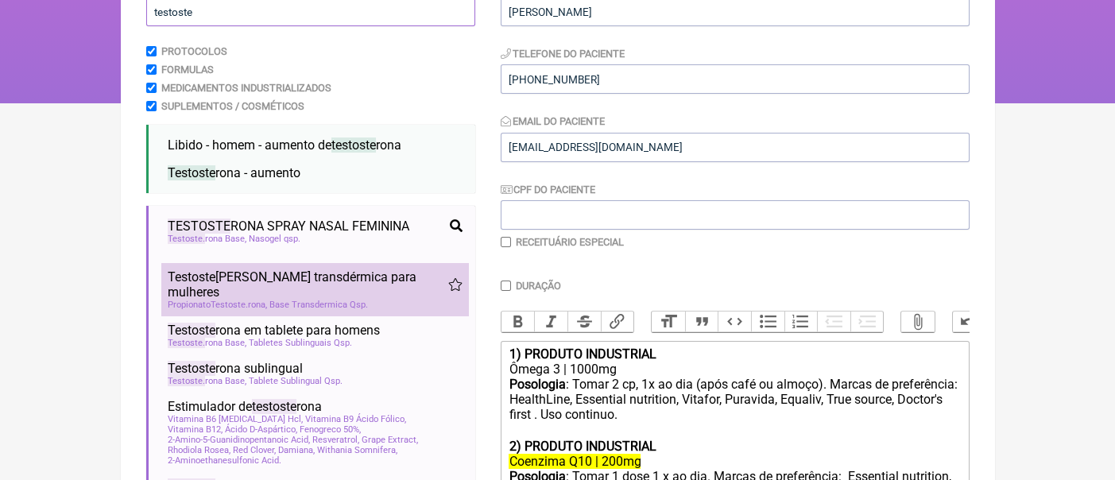
type input "testoste"
click at [335, 300] on span "Base Transdermica Qsp" at bounding box center [318, 305] width 99 height 10
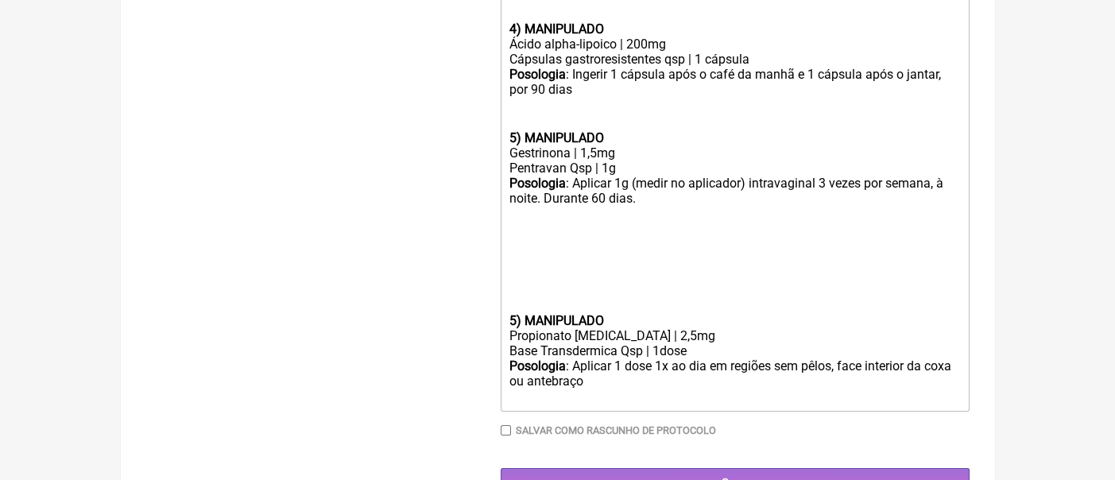
scroll to position [1156, 0]
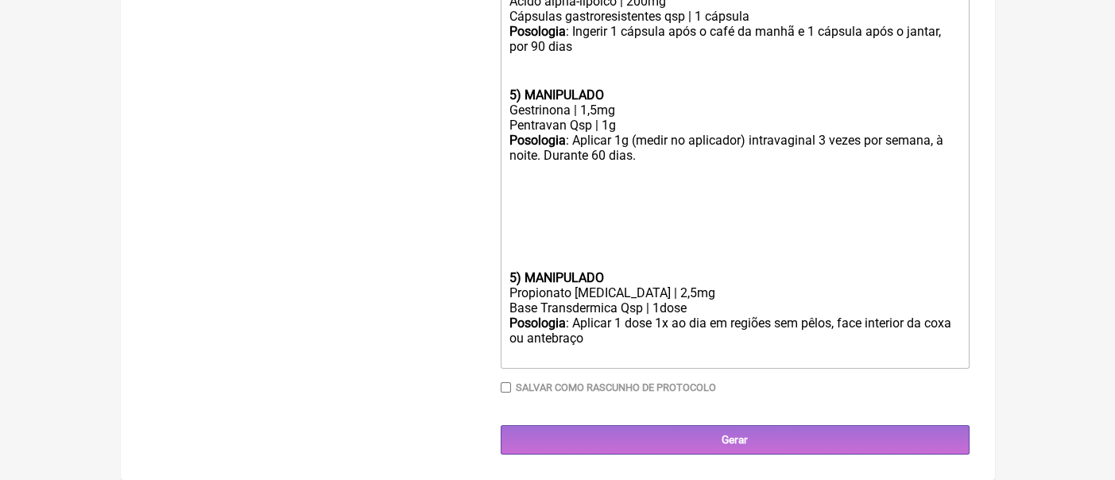
click at [517, 262] on div at bounding box center [735, 255] width 452 height 30
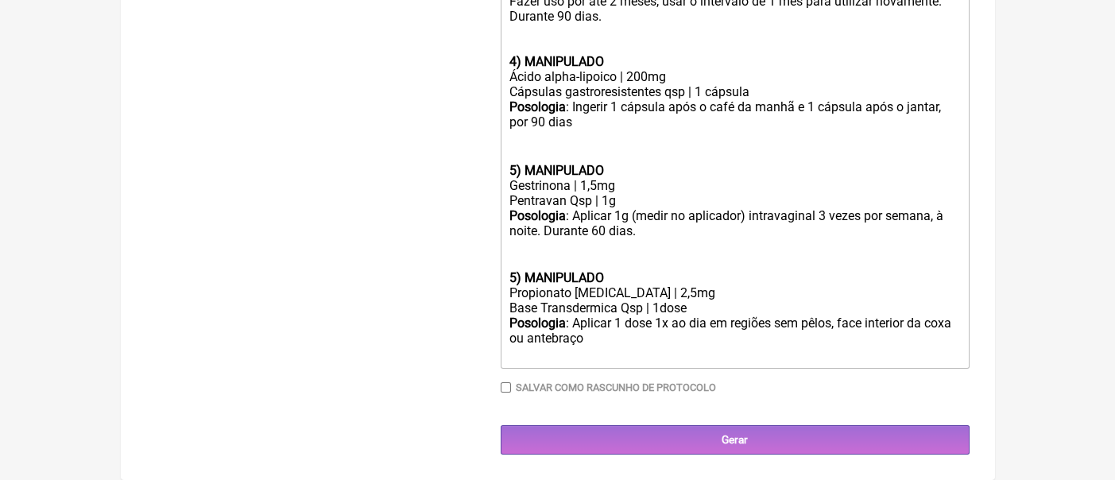
scroll to position [1079, 0]
click at [649, 293] on div "Propionato [MEDICAL_DATA] | 2,5mg" at bounding box center [735, 292] width 452 height 15
drag, startPoint x: 569, startPoint y: 293, endPoint x: 486, endPoint y: 294, distance: 83.5
click at [586, 296] on div "5) MANIPULADO [MEDICAL_DATA] | 2,5mg" at bounding box center [735, 285] width 452 height 30
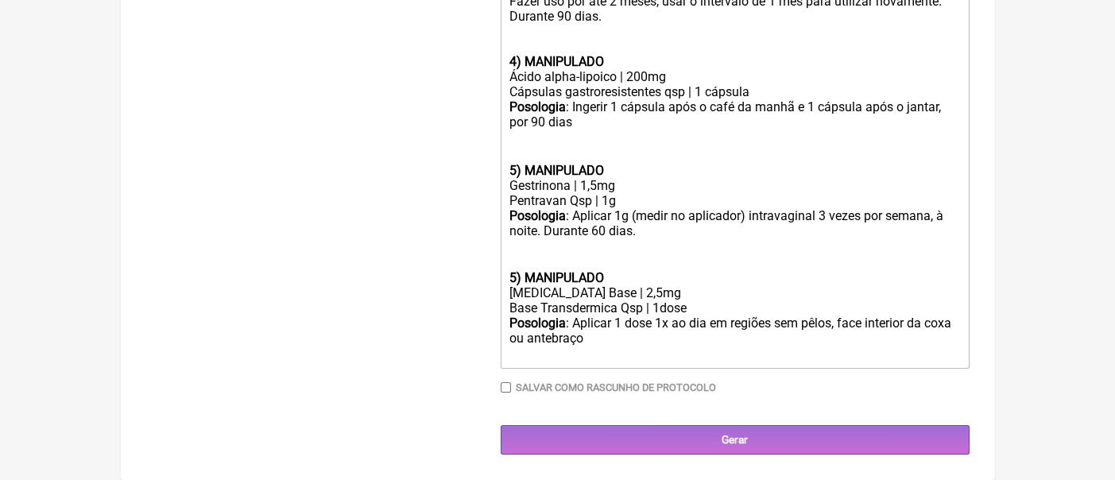
click at [514, 296] on div "5) MANIPULADO [MEDICAL_DATA] Base | 2,5mg" at bounding box center [735, 285] width 452 height 30
click at [626, 277] on div "5) MANIPULADO [MEDICAL_DATA] Base | 2,5mg" at bounding box center [735, 285] width 452 height 30
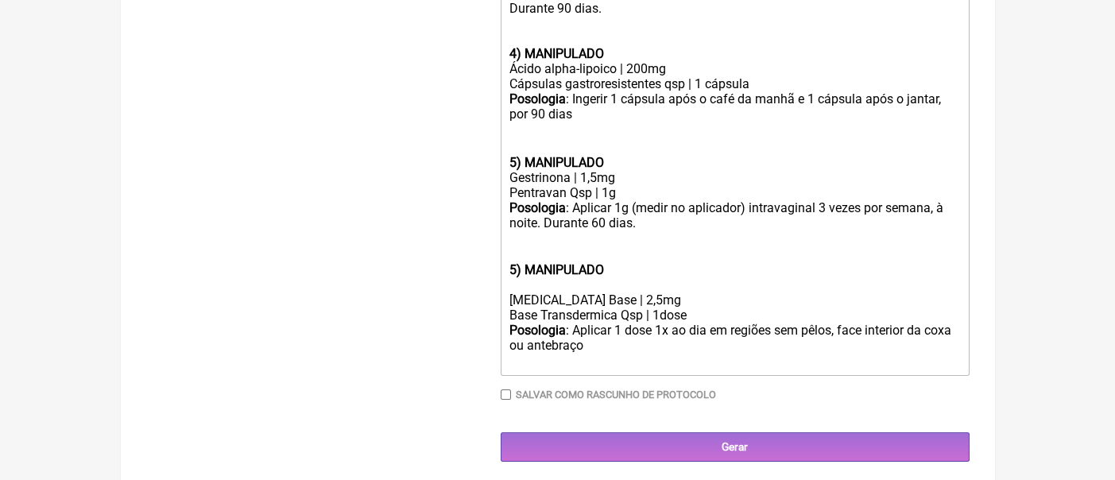
scroll to position [1095, 0]
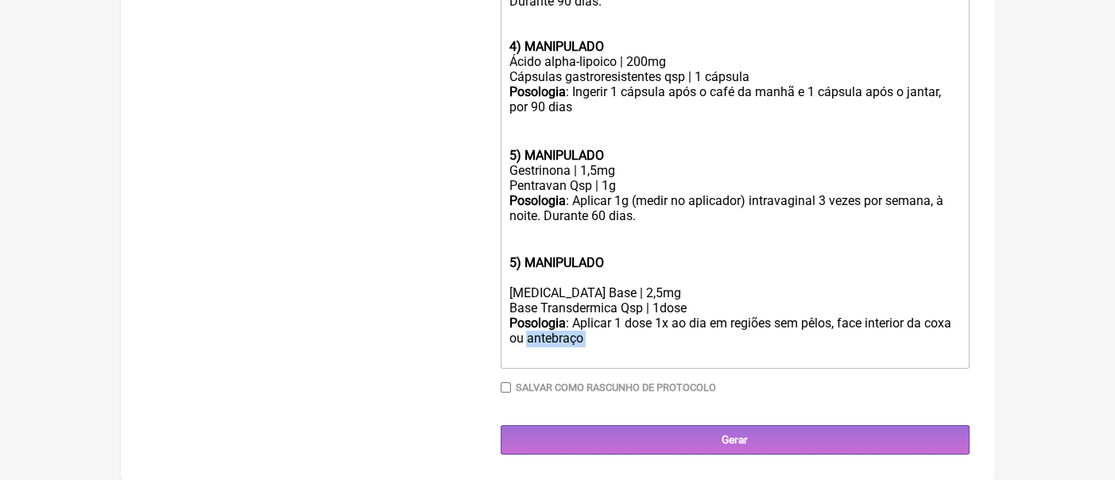
drag, startPoint x: 600, startPoint y: 345, endPoint x: 527, endPoint y: 345, distance: 73.1
click at [527, 345] on div "Posologia : Aplicar 1 dose 1x ao dia em regiões sem pêlos, face interior da cox…" at bounding box center [735, 339] width 452 height 47
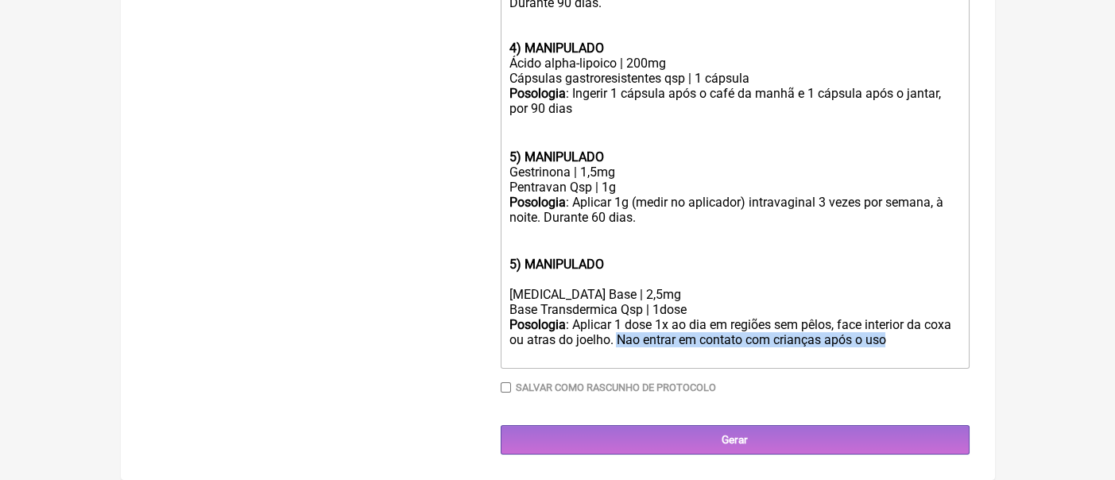
drag, startPoint x: 895, startPoint y: 346, endPoint x: 620, endPoint y: 346, distance: 275.0
click at [620, 346] on div "Posologia : Aplicar 1 dose 1x ao dia em regiões sem pêlos, face interior da cox…" at bounding box center [735, 339] width 452 height 45
click at [556, 287] on div "5) MANIPULADO [MEDICAL_DATA] Base | 2,5mg" at bounding box center [735, 279] width 452 height 45
click at [538, 282] on div "5) MANIPULADO [MEDICAL_DATA] Base | 2,5mg" at bounding box center [735, 279] width 452 height 45
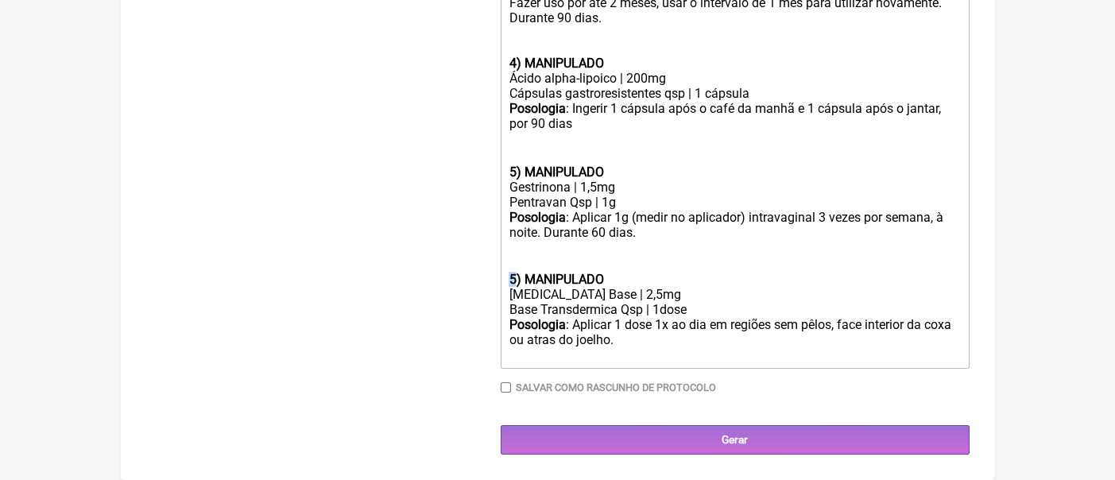
click at [509, 281] on strong "5) MANIPULADO" at bounding box center [556, 279] width 95 height 15
click at [620, 287] on div "6) MANIPULADO [MEDICAL_DATA] Base | 2,5mg" at bounding box center [735, 287] width 452 height 30
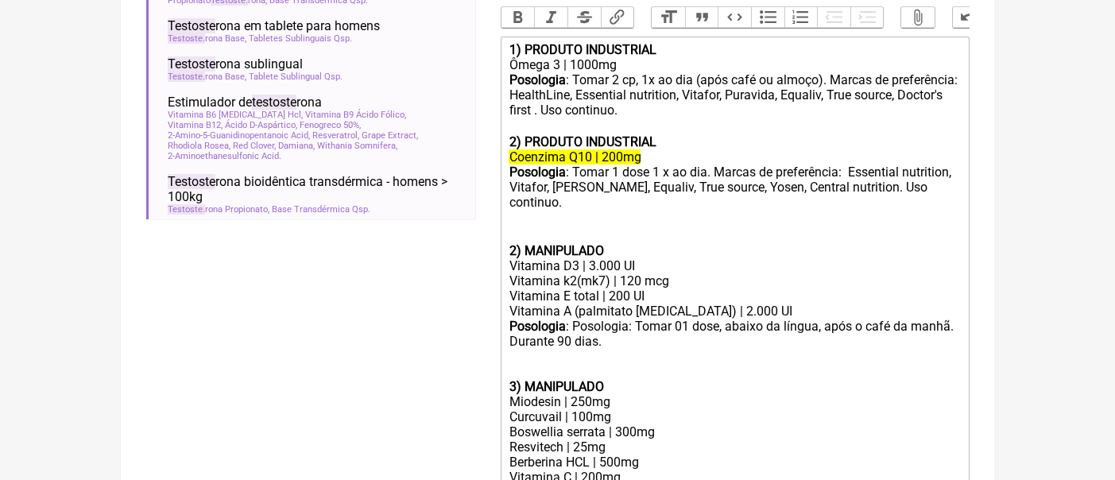
scroll to position [548, 0]
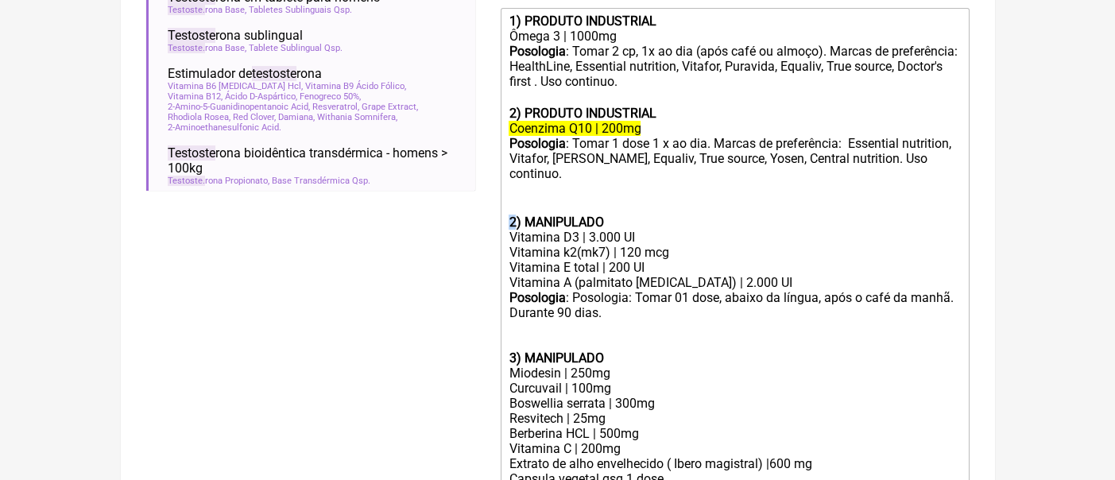
click at [508, 224] on trix-editor "1) PRODUTO INDUSTRIAL Ômega 3 | 1000mg Posologia : Tomar 2 cp, 1x ao dia (após …" at bounding box center [735, 449] width 469 height 882
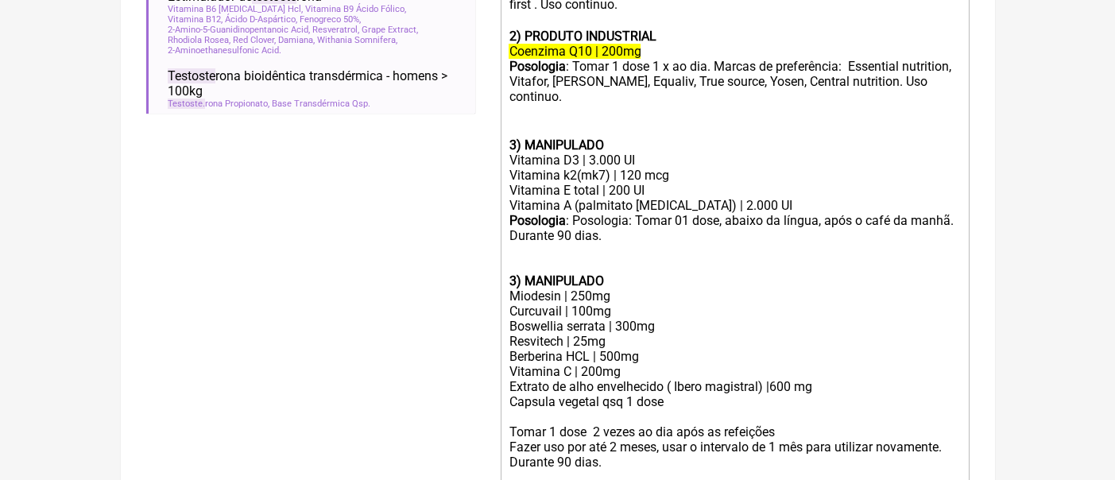
scroll to position [653, 0]
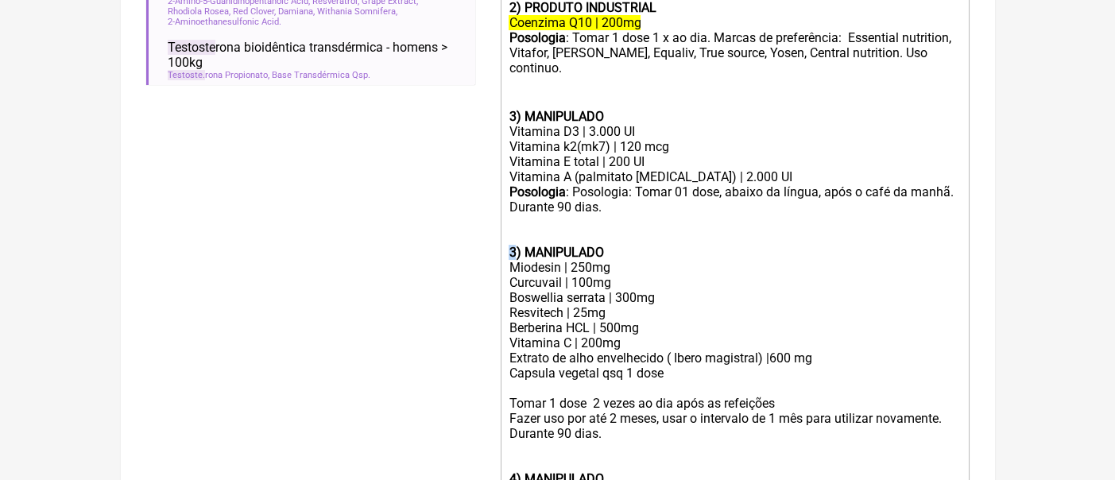
drag, startPoint x: 515, startPoint y: 256, endPoint x: 507, endPoint y: 257, distance: 8.0
click at [507, 257] on trix-editor "1) PRODUTO INDUSTRIAL Ômega 3 | 1000mg Posologia : Tomar 2 cp, 1x ao dia (após …" at bounding box center [735, 343] width 469 height 882
click at [697, 241] on div "Posologia : Posologia: Tomar 01 dose, abaixo da língua, após o café da manhã. D…" at bounding box center [735, 229] width 452 height 91
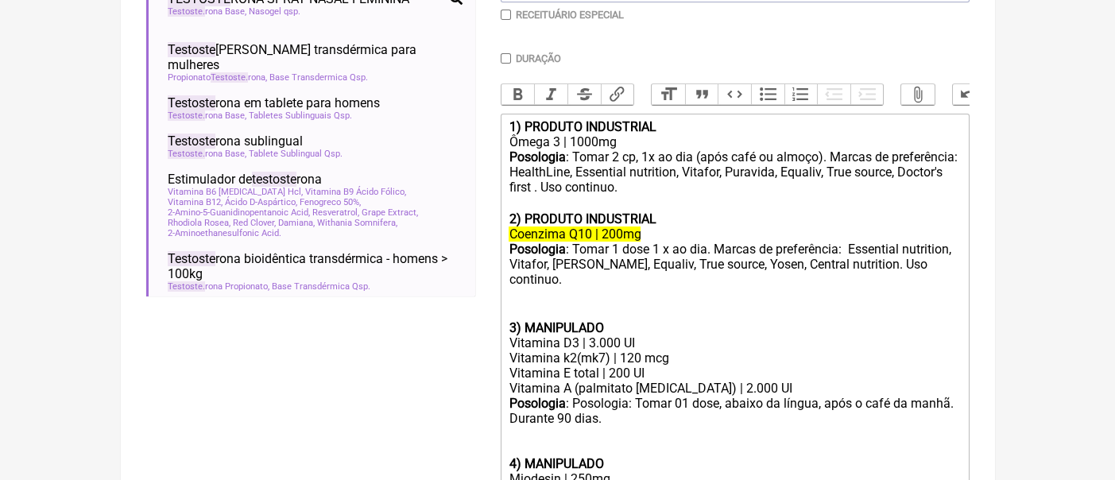
click at [955, 289] on div "Posologia : Tomar 1 dose 1 x ao dia. Marcas de preferência: Essential nutrition…" at bounding box center [735, 274] width 452 height 64
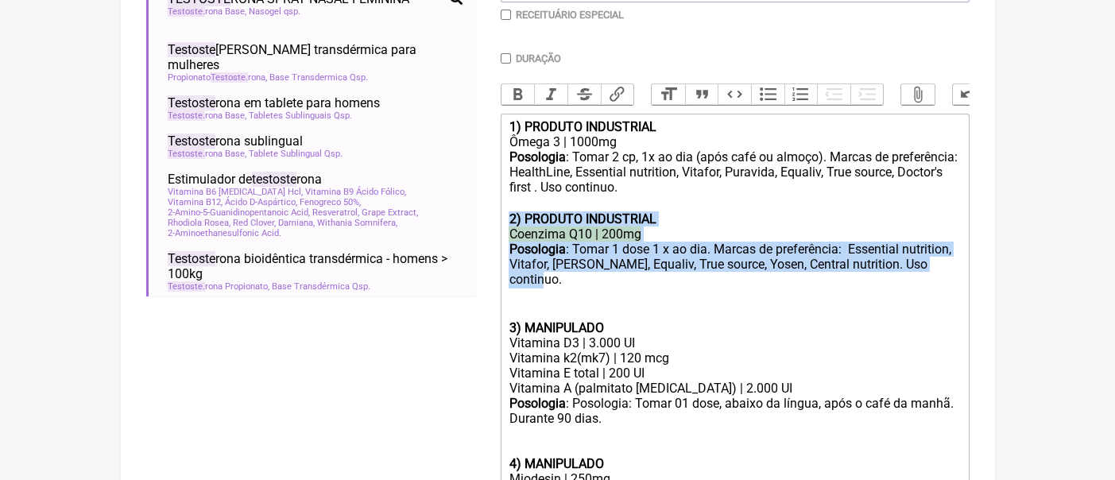
drag, startPoint x: 955, startPoint y: 289, endPoint x: 509, endPoint y: 232, distance: 449.5
copy trix-editor "2) PRODUTO INDUSTRIAL Coenzima Q10 | 200mg Posologia : Tomar 1 dose 1 x ao dia.…"
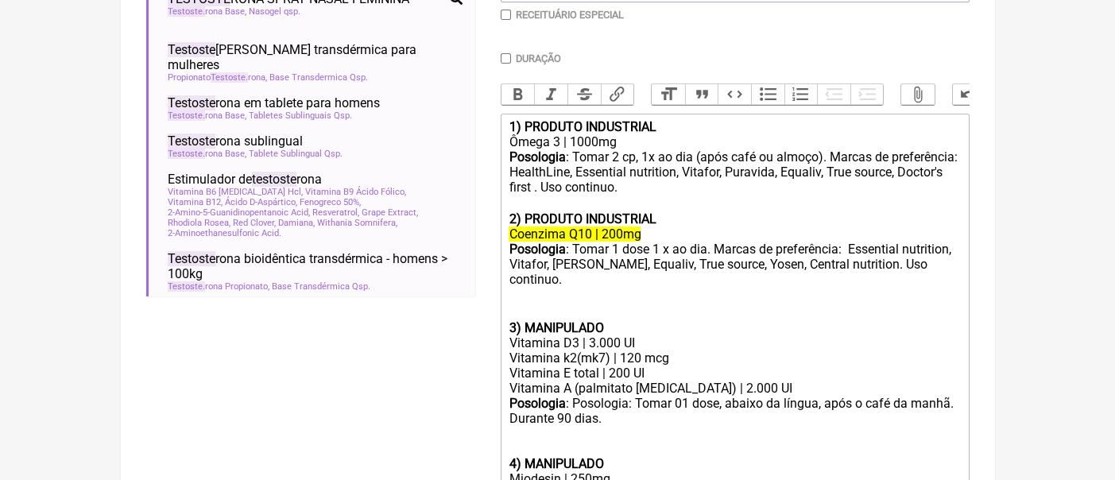
click at [958, 292] on div "Posologia : Tomar 1 dose 1 x ao dia. Marcas de preferência: Essential nutrition…" at bounding box center [735, 274] width 452 height 64
click at [951, 286] on div "Posologia : Tomar 1 dose 1 x ao dia. Marcas de preferência: Essential nutrition…" at bounding box center [735, 274] width 452 height 64
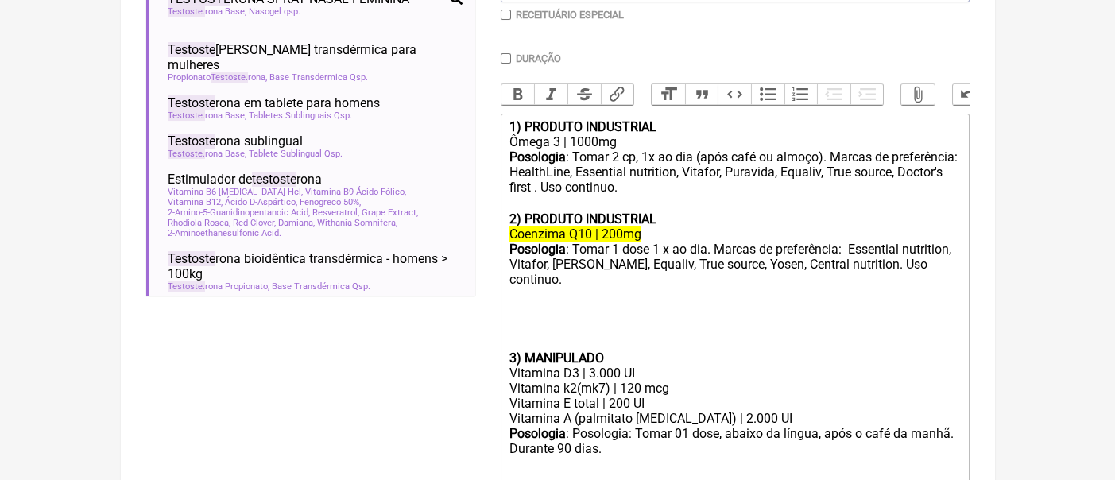
paste trix-editor "strong>2) PRODUTO INDUSTRIAL</strong></div><div><del>Coenzima Q10 | 200mg</del>…"
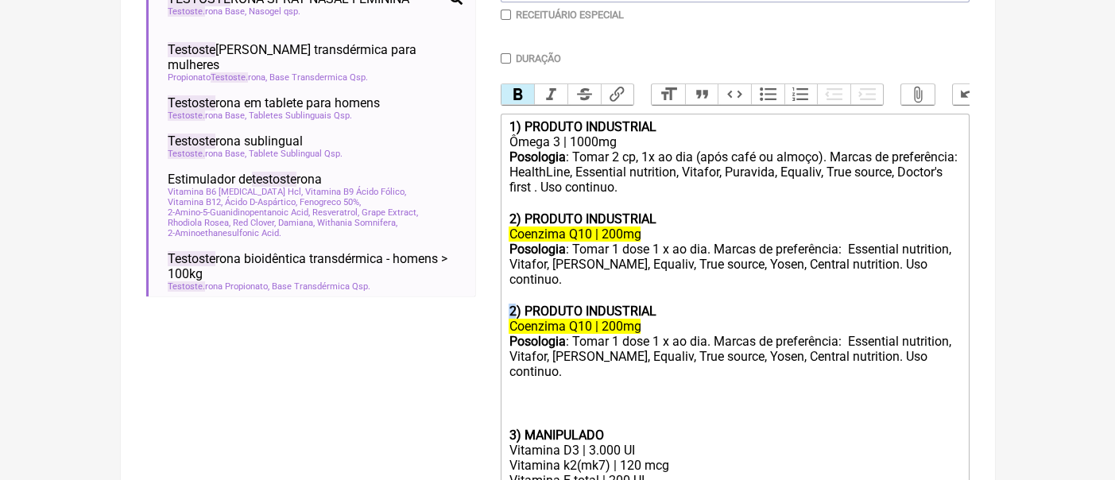
click at [509, 315] on strong "2) PRODUTO INDUSTRIAL" at bounding box center [582, 311] width 147 height 15
drag, startPoint x: 594, startPoint y: 329, endPoint x: 502, endPoint y: 331, distance: 91.4
drag, startPoint x: 598, startPoint y: 329, endPoint x: 579, endPoint y: 330, distance: 18.3
click at [579, 330] on del "Glifage XR | 200mg" at bounding box center [563, 326] width 109 height 15
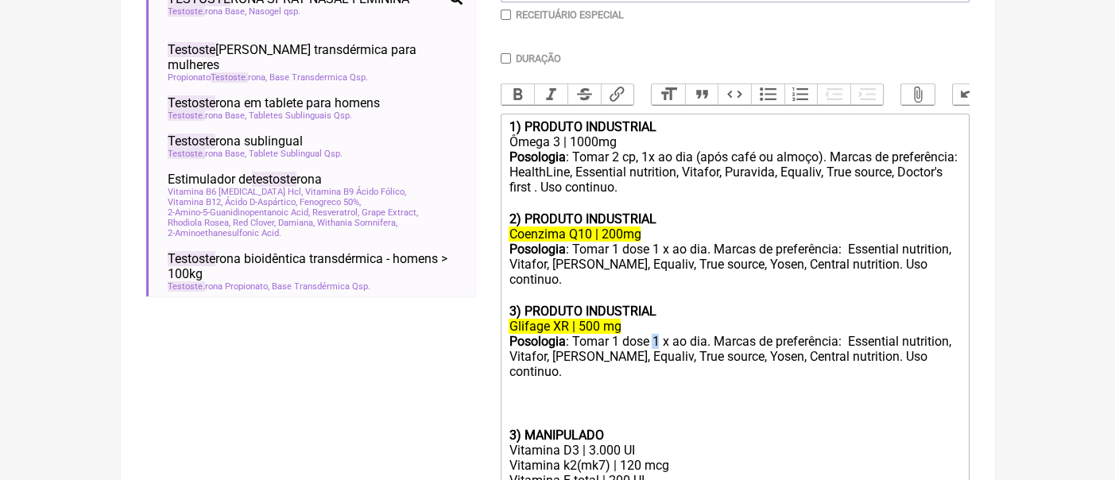
click at [655, 347] on div "Posologia : Tomar 1 dose 1 x ao dia. Marcas de preferência: Essential nutrition…" at bounding box center [735, 357] width 452 height 47
click at [761, 343] on div "Posologia : Tomar 1 dose 2 x ao dia. Marcas de preferência: Essential nutrition…" at bounding box center [735, 357] width 452 height 47
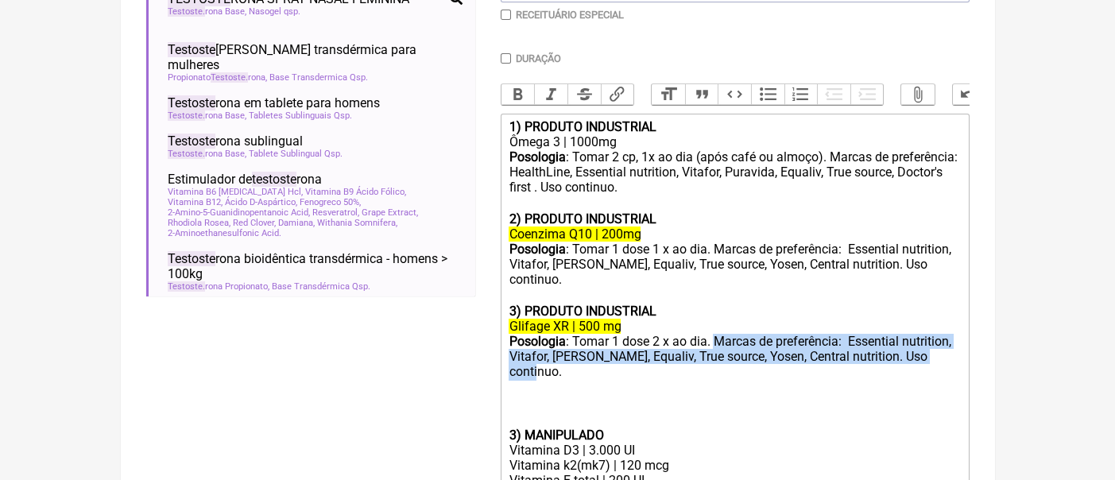
drag, startPoint x: 947, startPoint y: 361, endPoint x: 717, endPoint y: 343, distance: 230.5
click at [717, 343] on div "Posologia : Tomar 1 dose 2 x ao dia. Marcas de preferência: Essential nutrition…" at bounding box center [735, 357] width 452 height 47
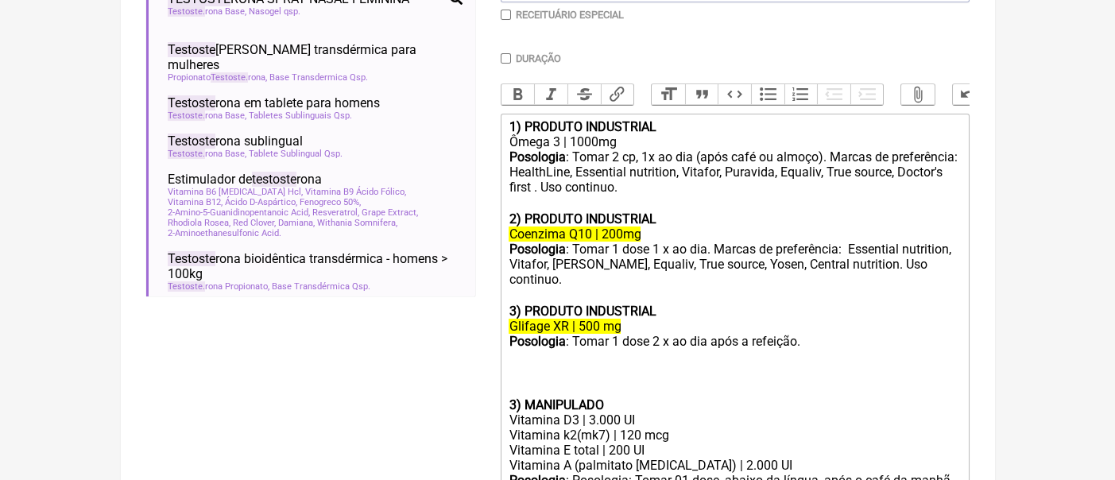
click at [595, 388] on div at bounding box center [735, 389] width 452 height 15
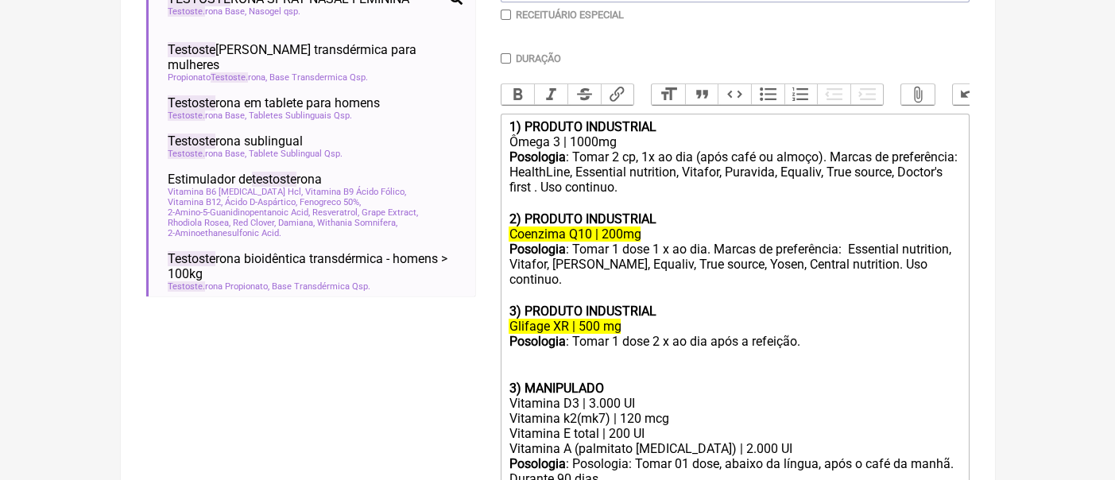
type trix-editor "<lor><ipsumd>1) SITAMET CONSECTETU</adipis></eli><sed>Doeiu 8 | 1542te</inc><ut…"
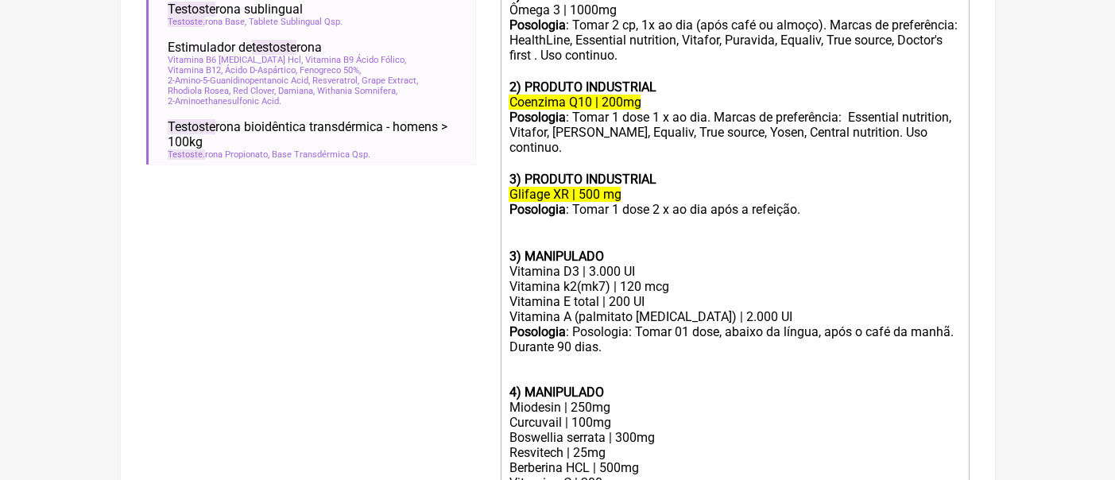
scroll to position [548, 0]
